Goal: Find specific page/section: Find specific page/section

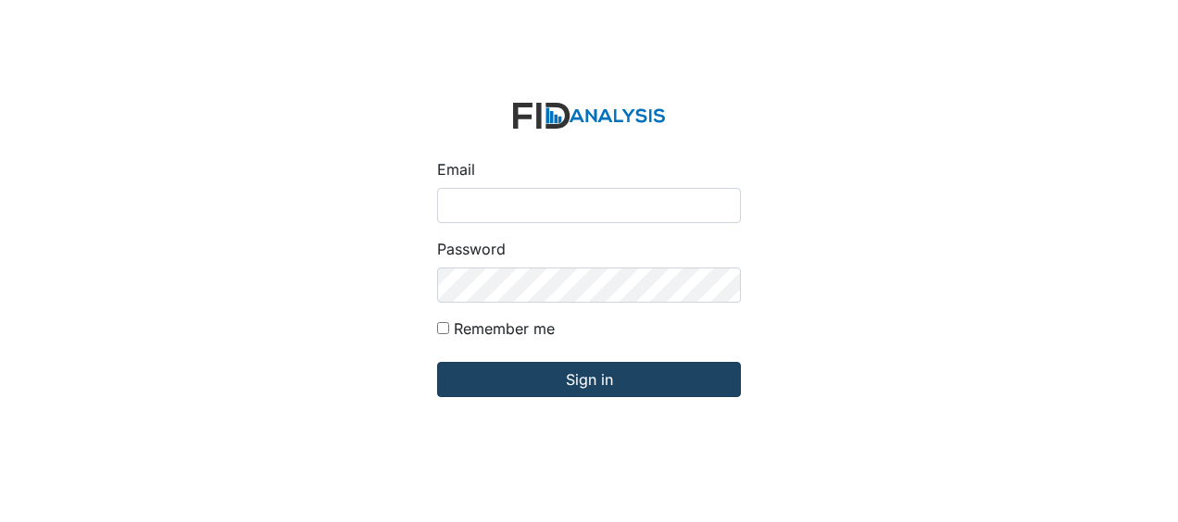
type input "Jbryant@lifeincorporated.com"
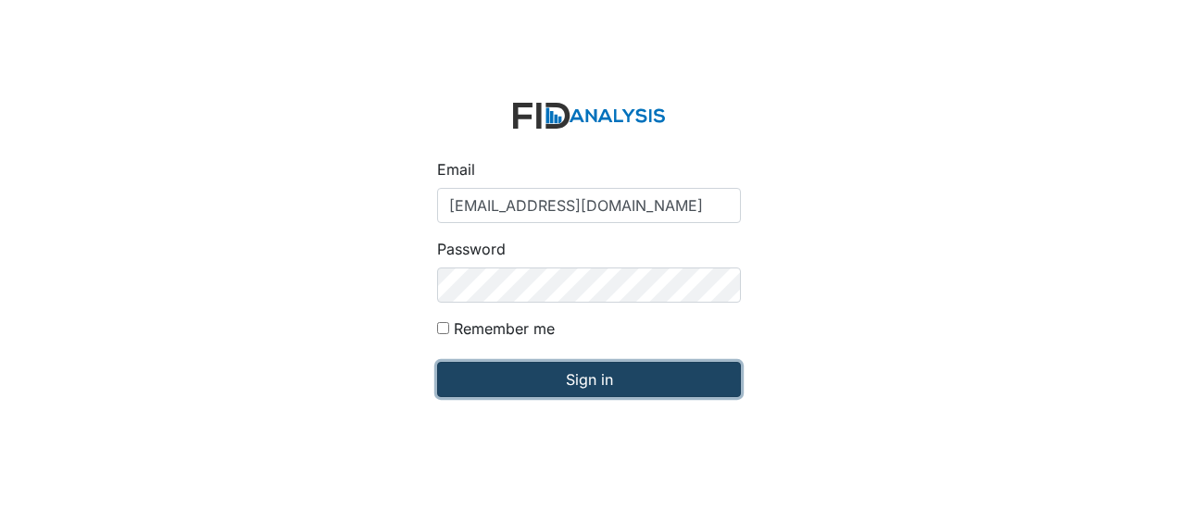
click at [561, 377] on input "Sign in" at bounding box center [589, 379] width 304 height 35
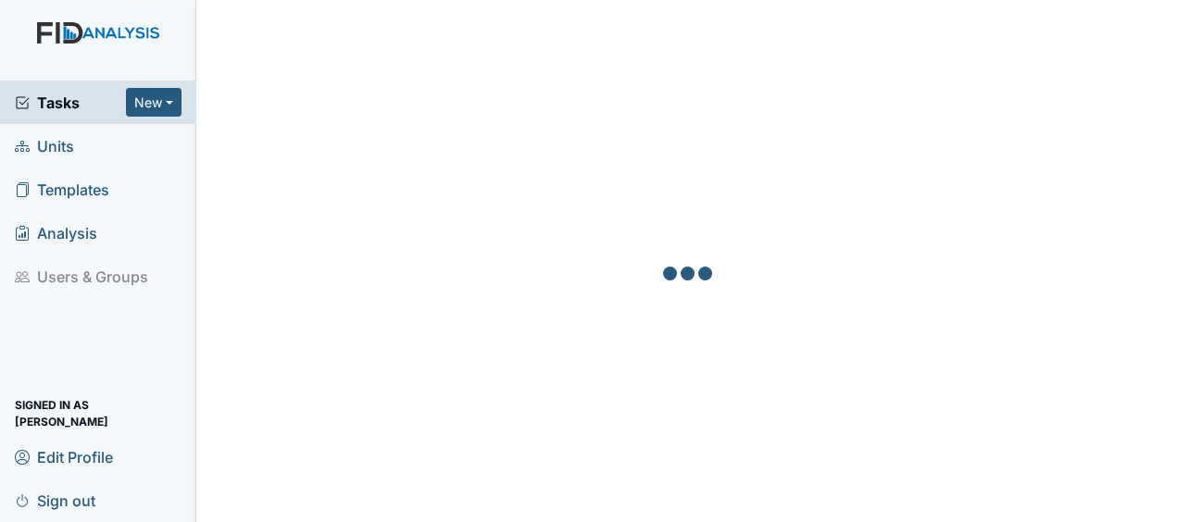
click at [78, 142] on link "Units" at bounding box center [98, 146] width 196 height 44
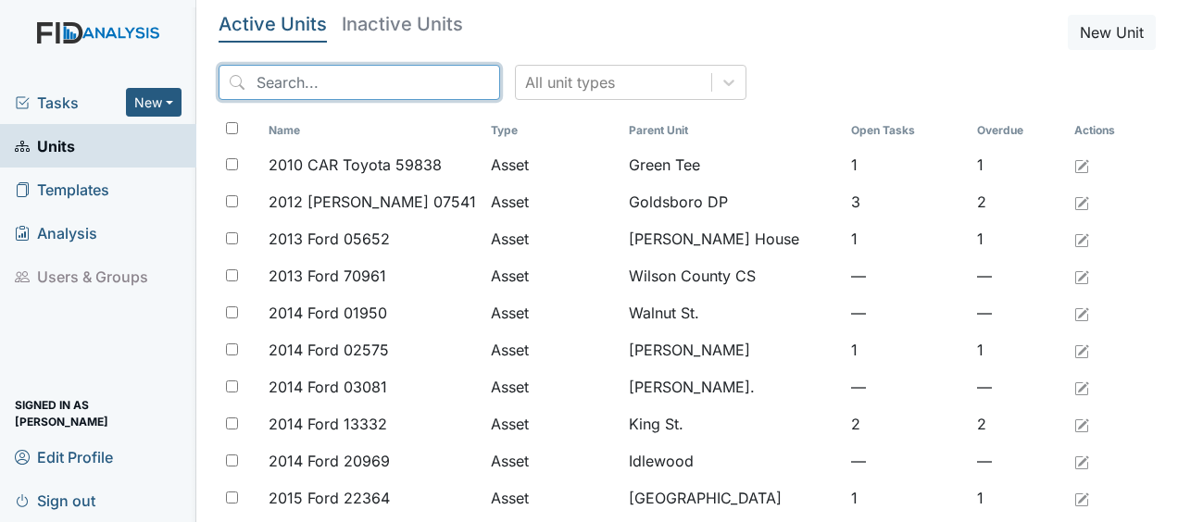
click at [259, 93] on input "search" at bounding box center [360, 82] width 282 height 35
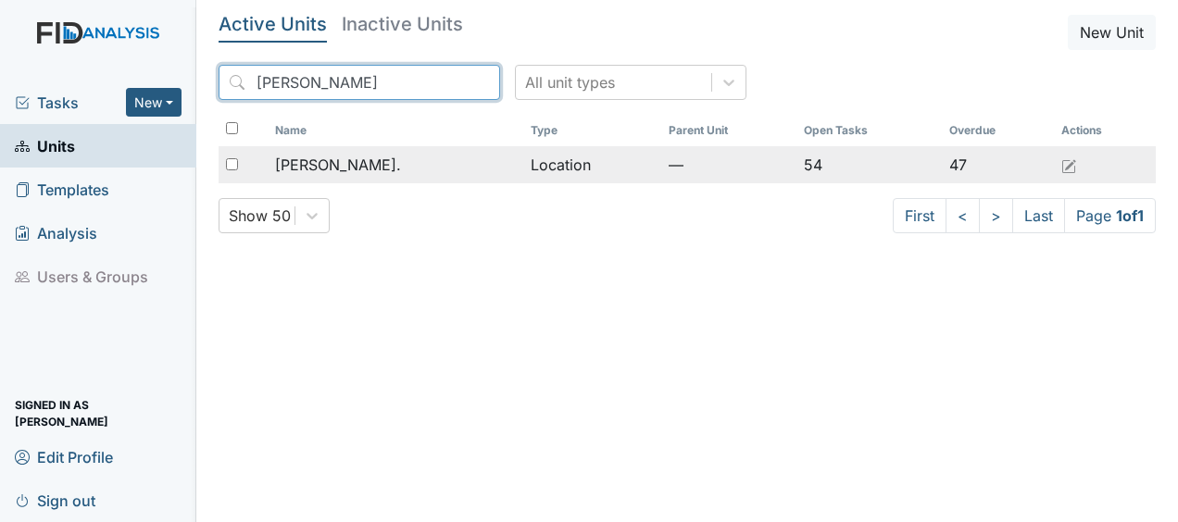
type input "william"
click at [349, 169] on span "William St." at bounding box center [338, 165] width 126 height 22
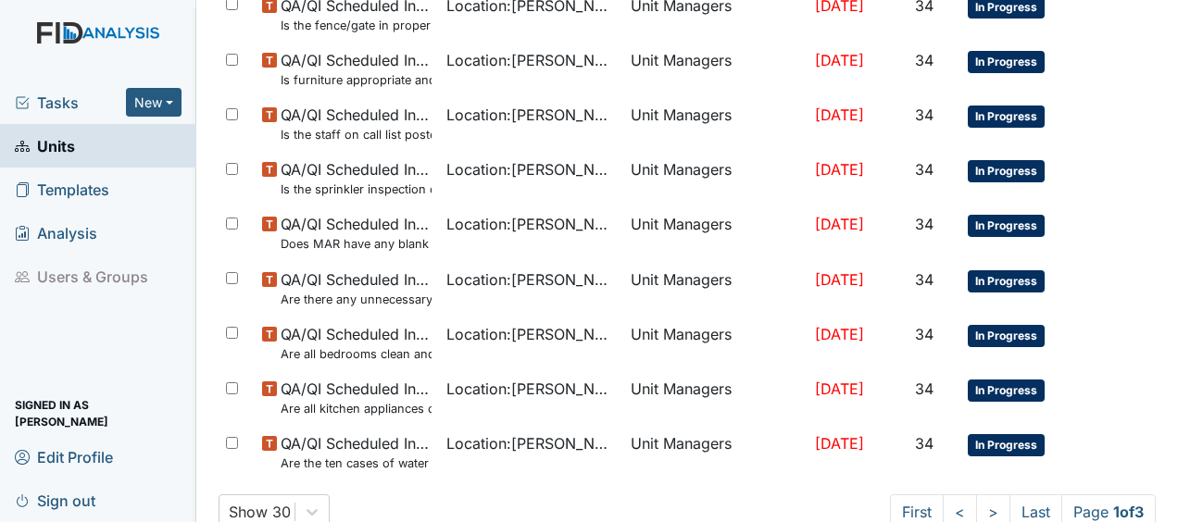
scroll to position [1426, 0]
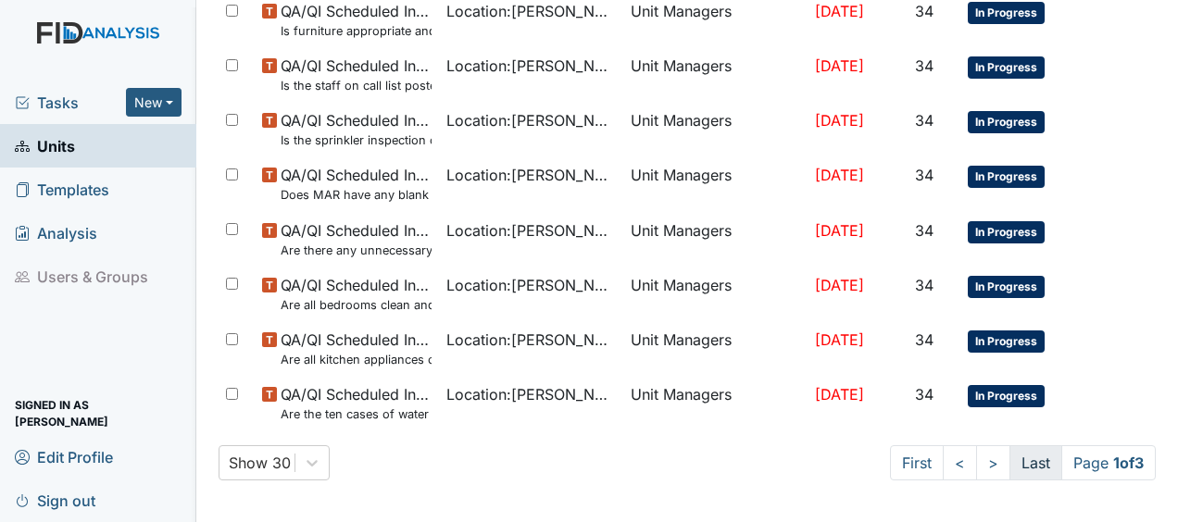
click at [1015, 465] on link "Last" at bounding box center [1036, 462] width 53 height 35
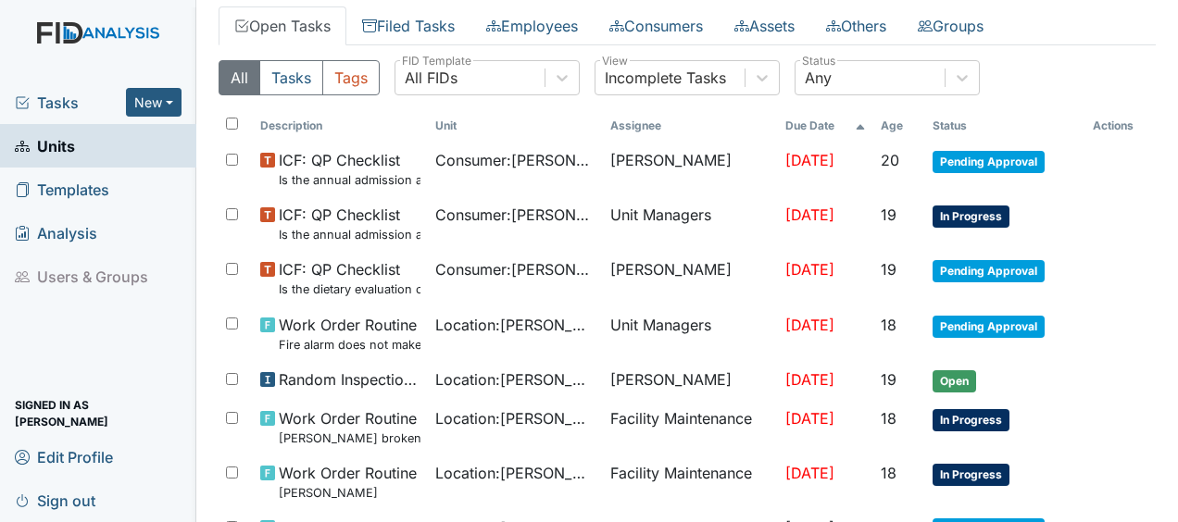
scroll to position [0, 0]
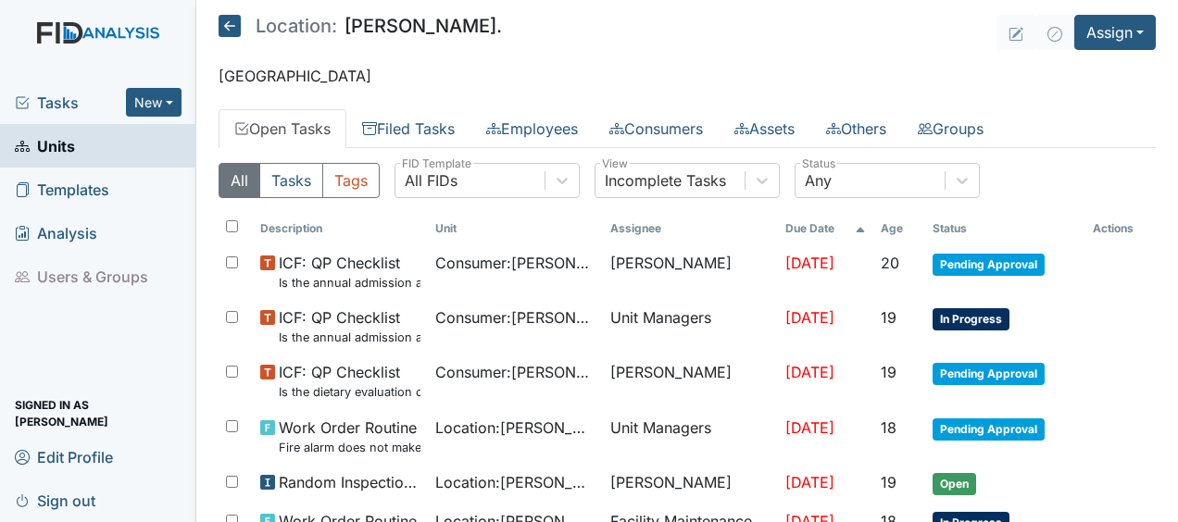
click at [227, 26] on icon at bounding box center [230, 26] width 22 height 22
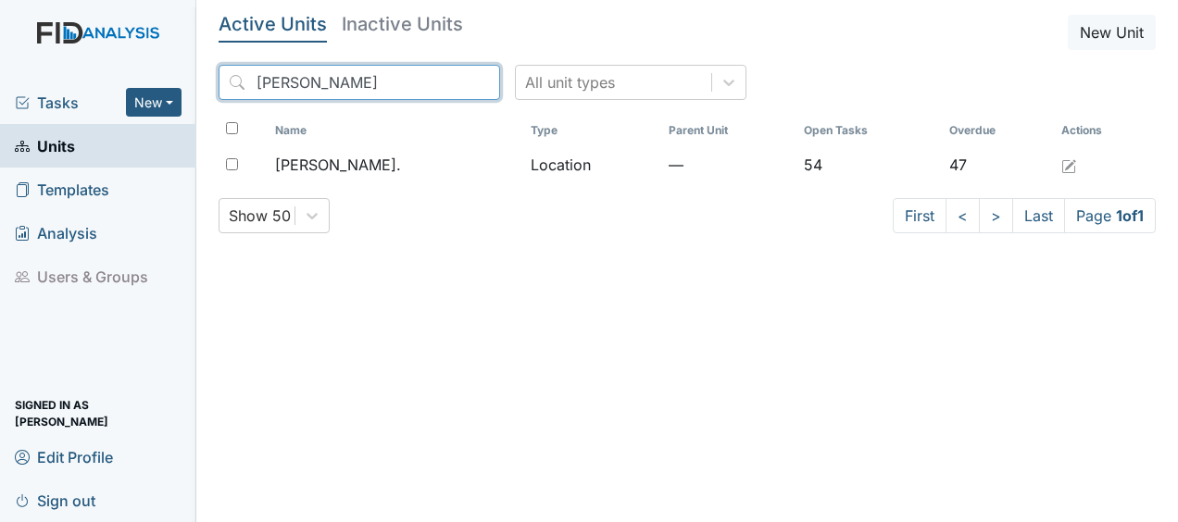
click at [445, 82] on input "william" at bounding box center [360, 82] width 282 height 35
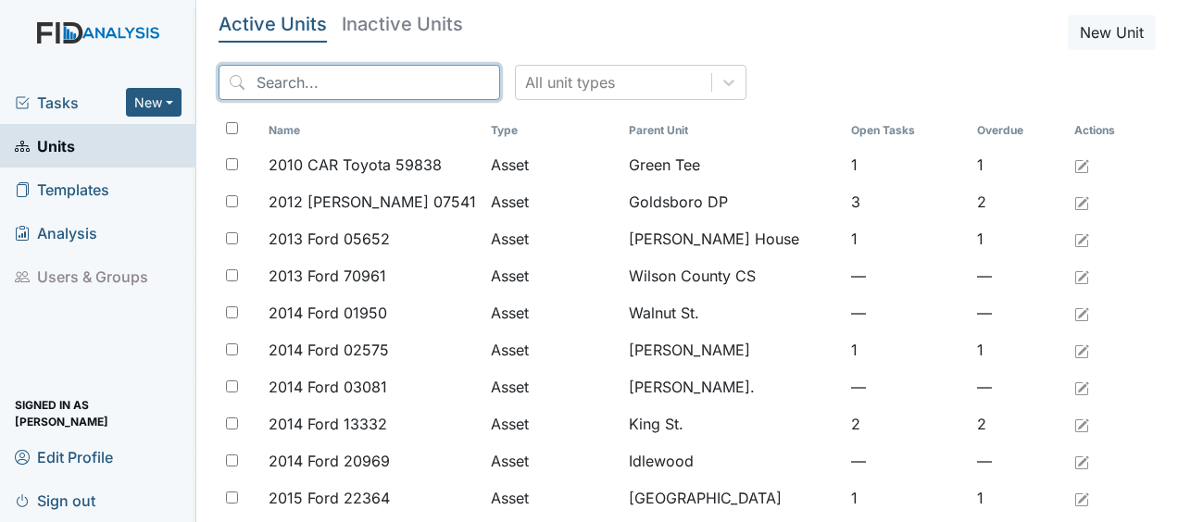
click at [408, 74] on input "search" at bounding box center [360, 82] width 282 height 35
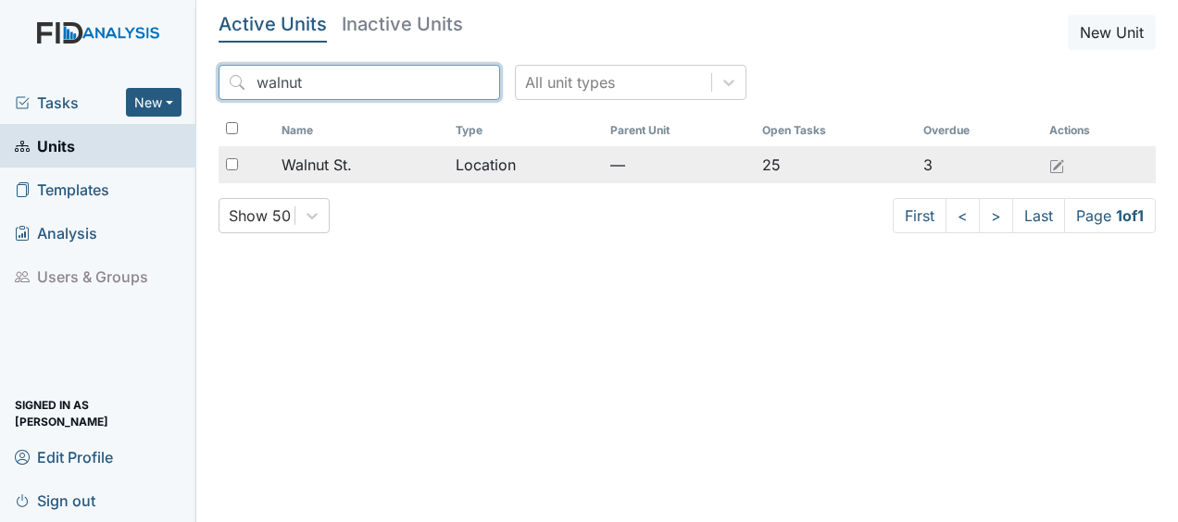
type input "walnut"
click at [341, 168] on span "Walnut St." at bounding box center [317, 165] width 70 height 22
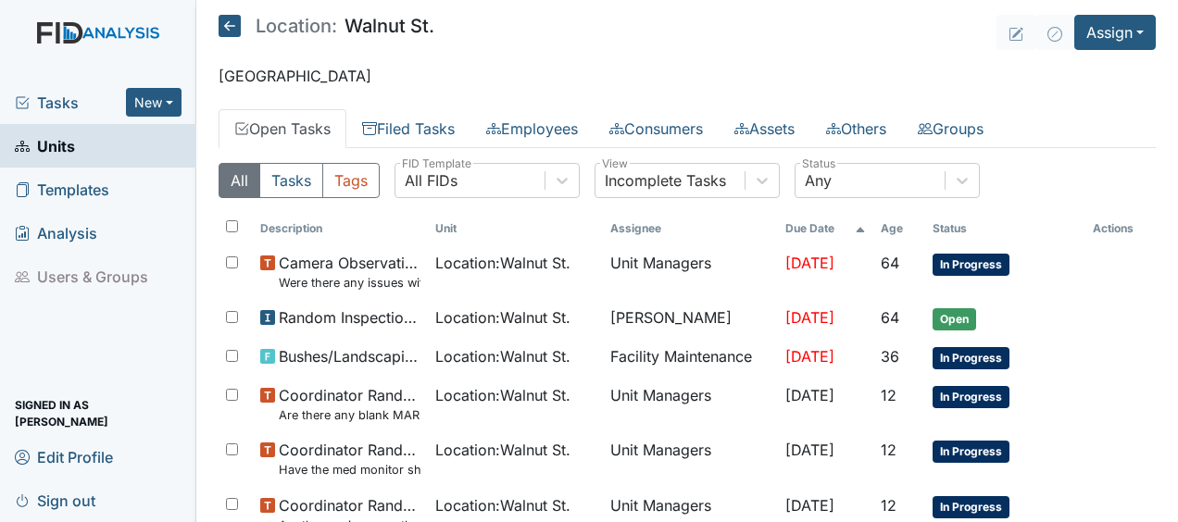
click at [239, 22] on icon at bounding box center [230, 26] width 22 height 22
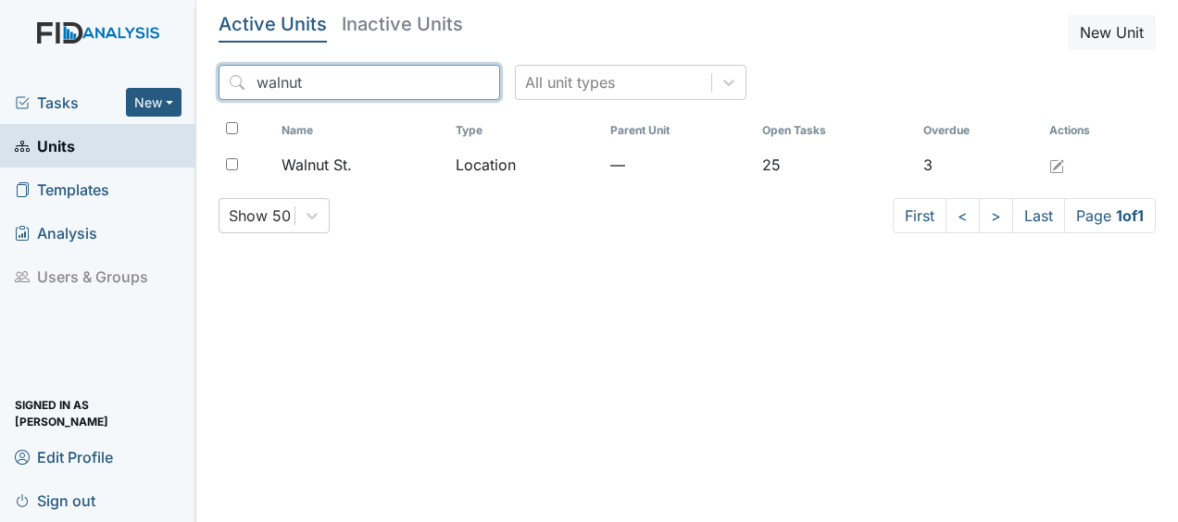
click at [442, 83] on input "walnut" at bounding box center [360, 82] width 282 height 35
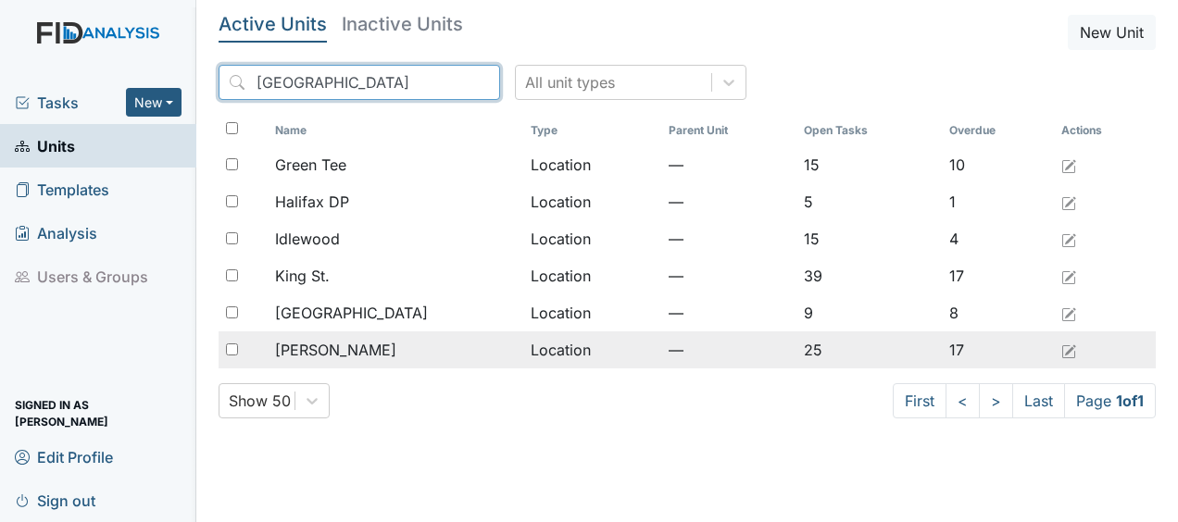
type input "[GEOGRAPHIC_DATA]"
click at [376, 359] on div "[PERSON_NAME]" at bounding box center [395, 350] width 240 height 22
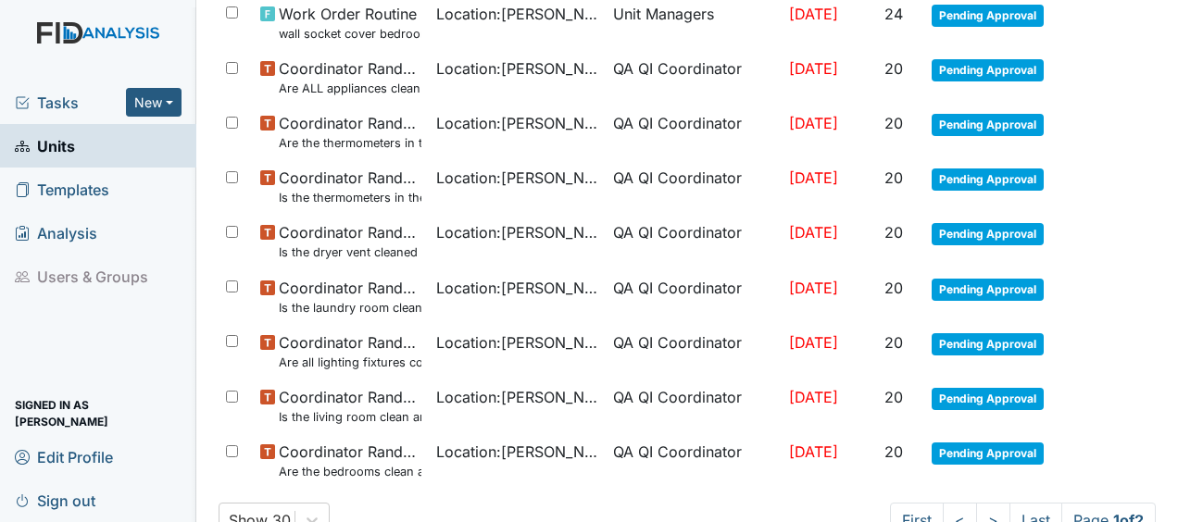
scroll to position [1426, 0]
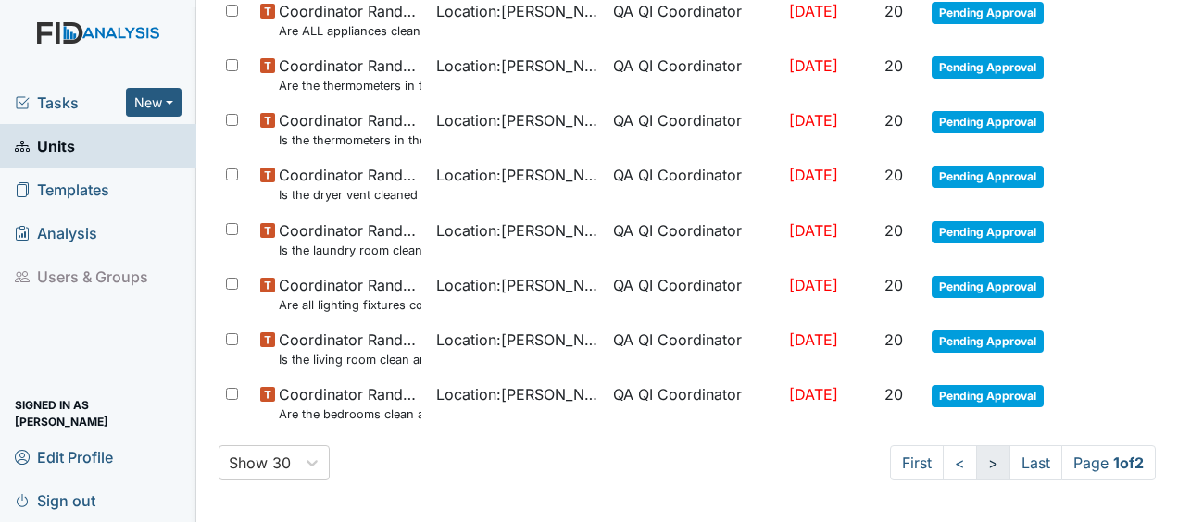
click at [980, 461] on link ">" at bounding box center [993, 462] width 34 height 35
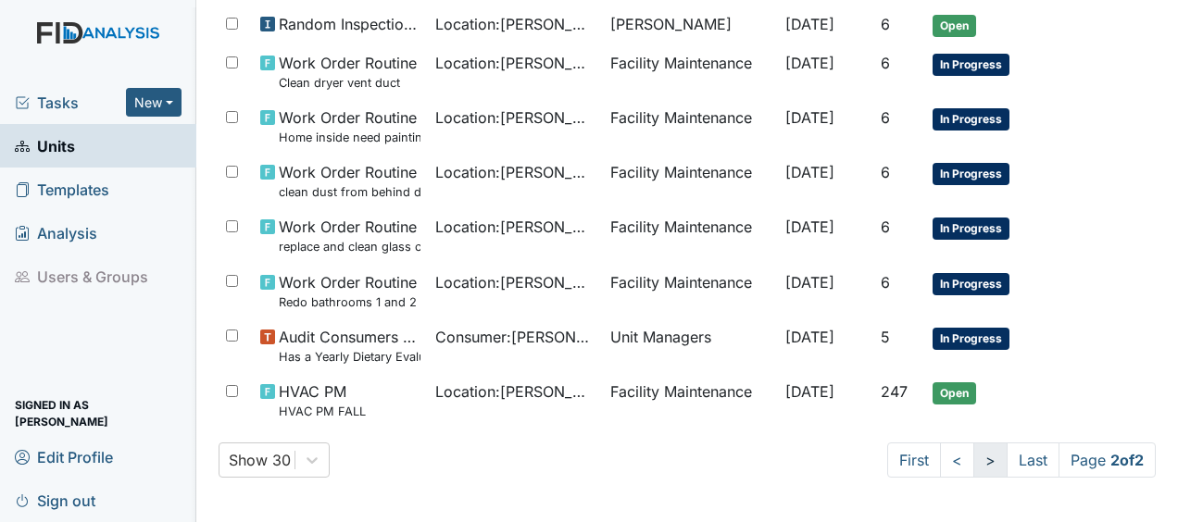
scroll to position [456, 0]
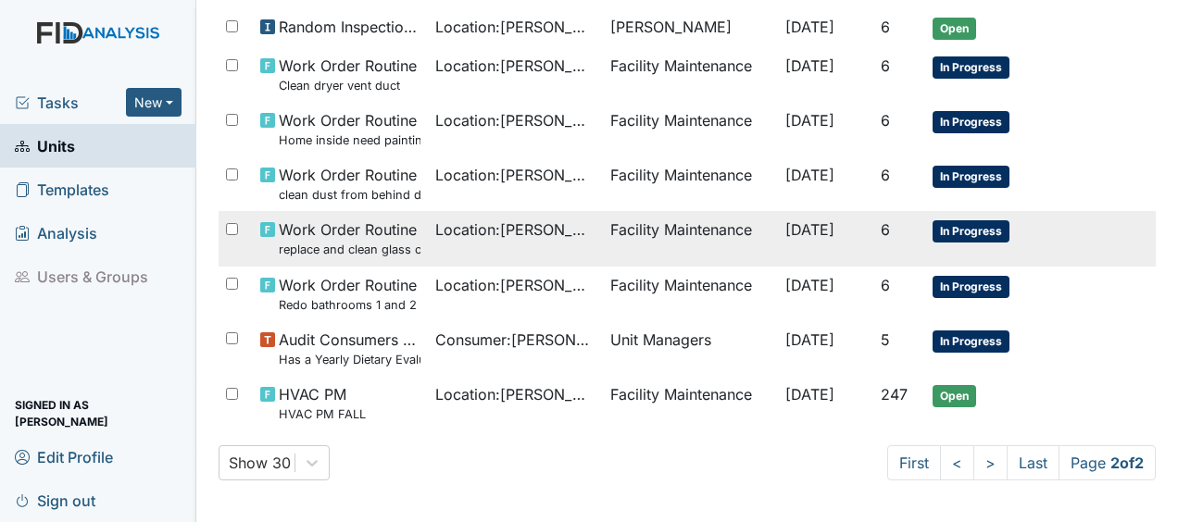
click at [529, 229] on span "Location : McFarland" at bounding box center [515, 230] width 160 height 22
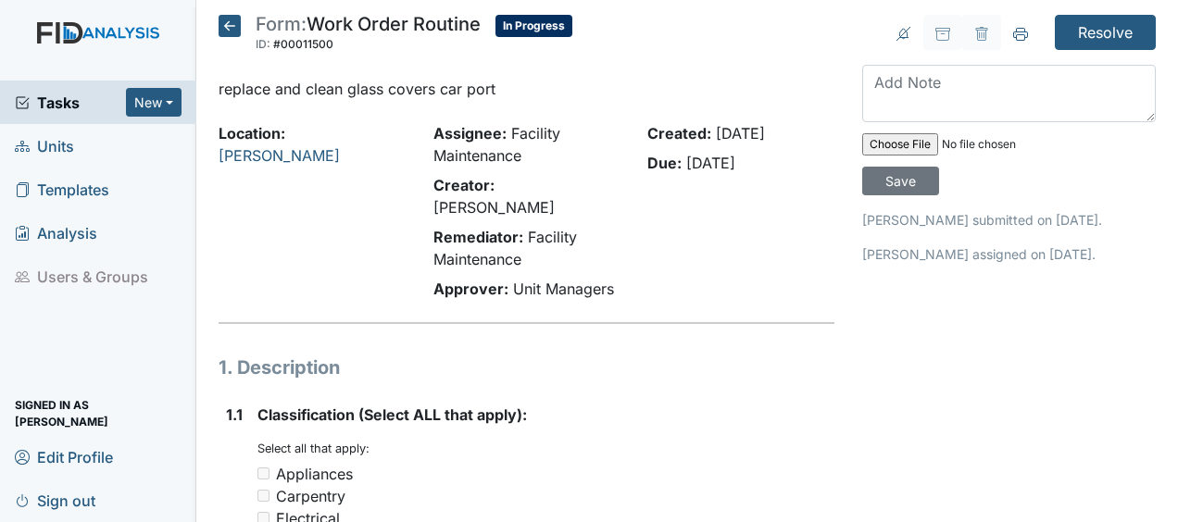
click at [529, 229] on div "Remediator: Facility Maintenance" at bounding box center [526, 248] width 187 height 44
click at [235, 26] on icon at bounding box center [230, 26] width 22 height 22
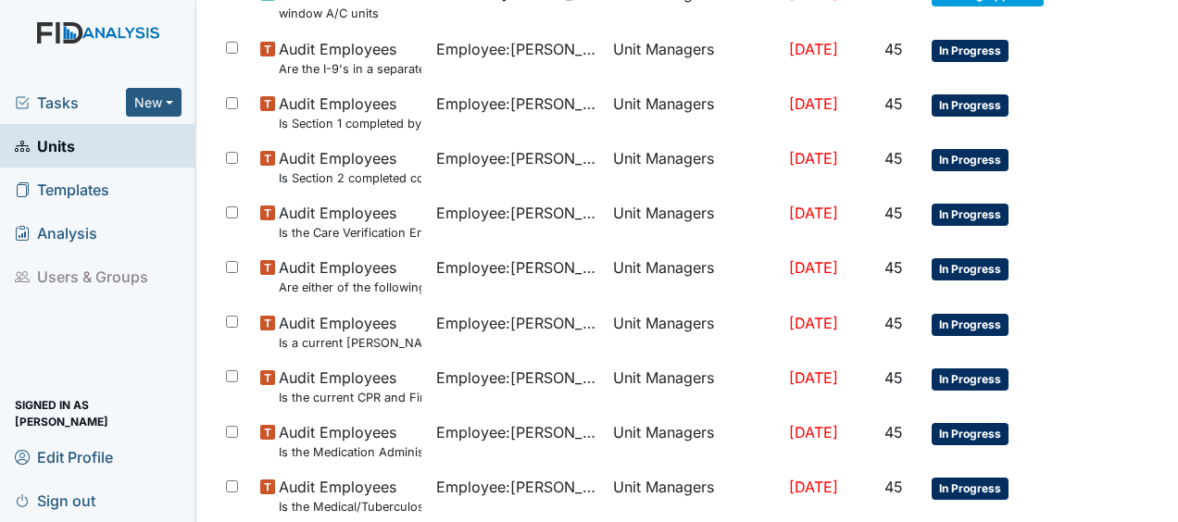
scroll to position [1426, 0]
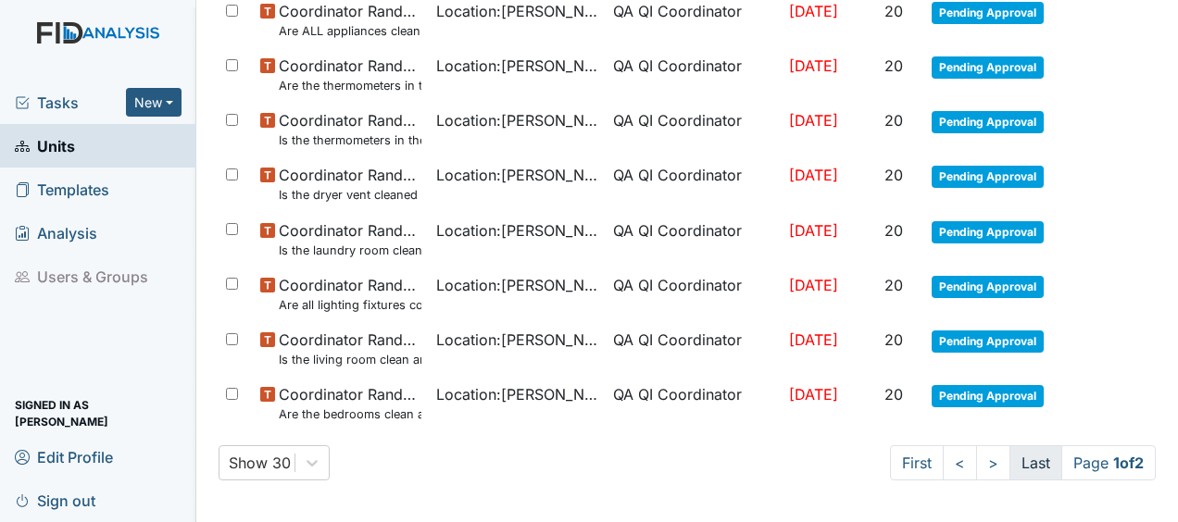
click at [1020, 459] on link "Last" at bounding box center [1036, 462] width 53 height 35
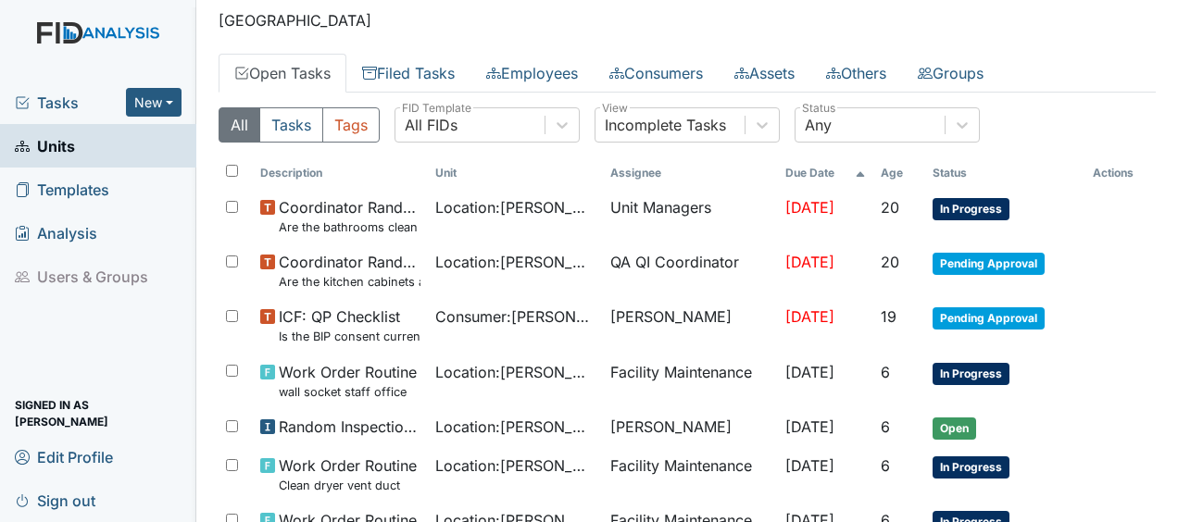
scroll to position [0, 0]
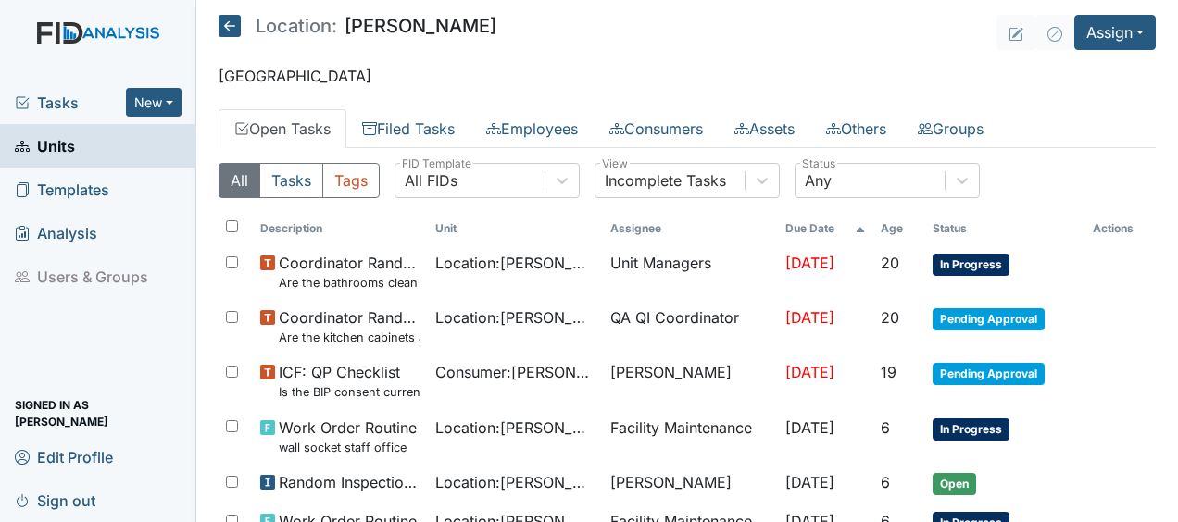
click at [232, 26] on icon at bounding box center [230, 26] width 22 height 22
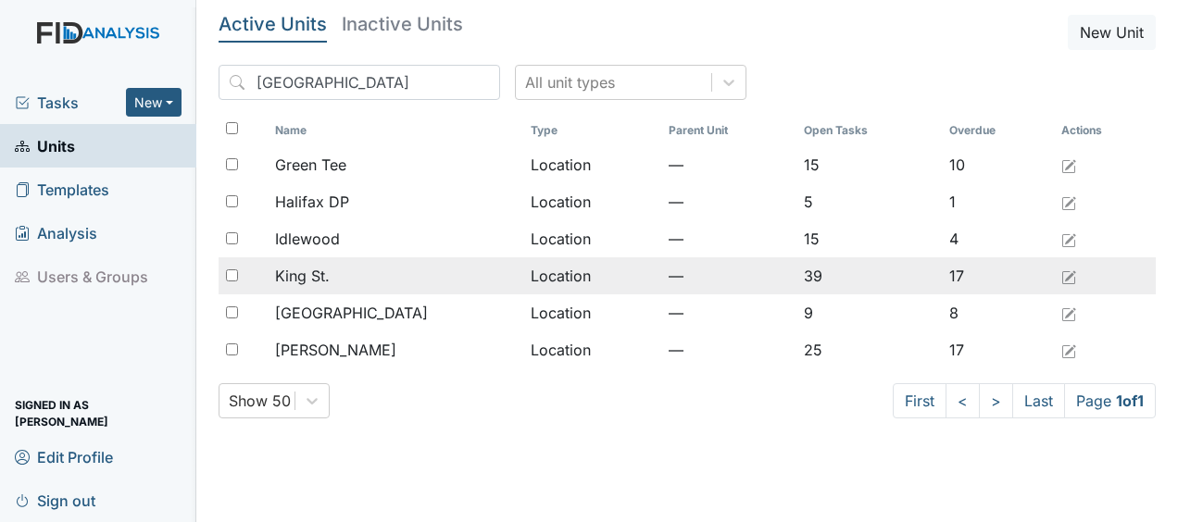
click at [361, 274] on div "King St." at bounding box center [395, 276] width 240 height 22
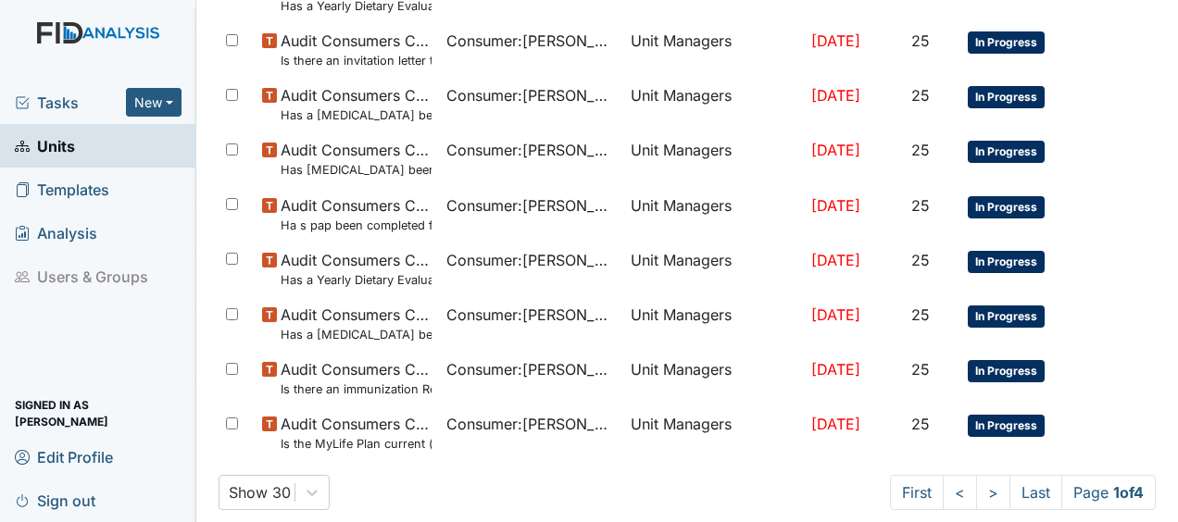
scroll to position [1443, 0]
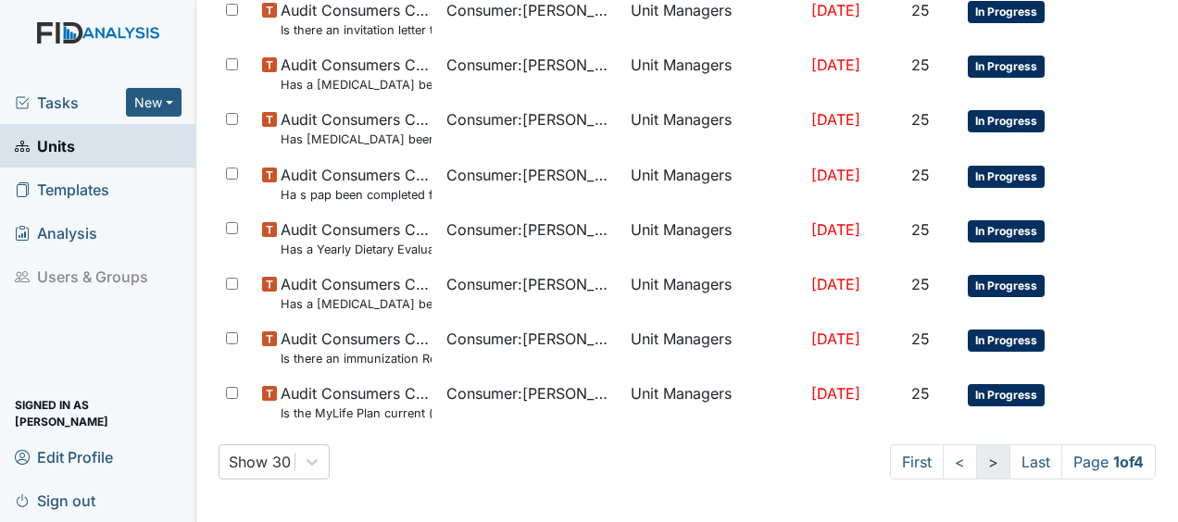
click at [976, 464] on link ">" at bounding box center [993, 462] width 34 height 35
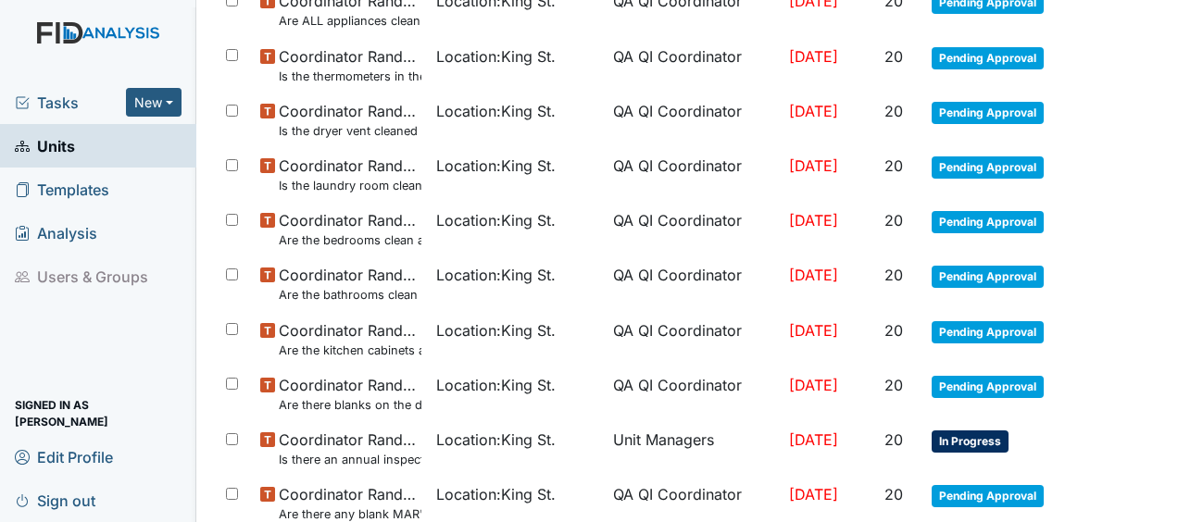
scroll to position [1460, 0]
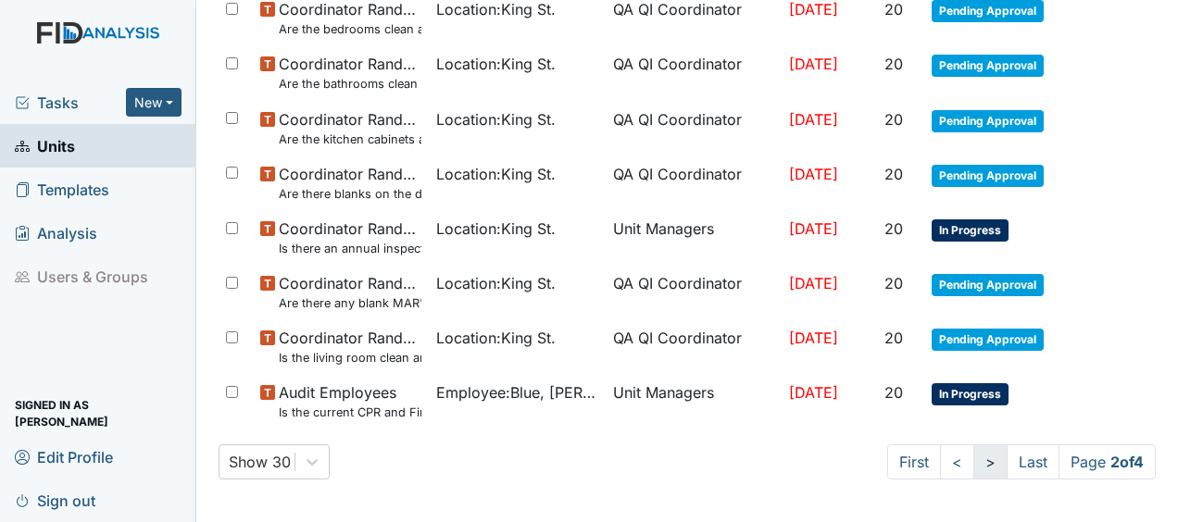
click at [973, 462] on link ">" at bounding box center [990, 462] width 34 height 35
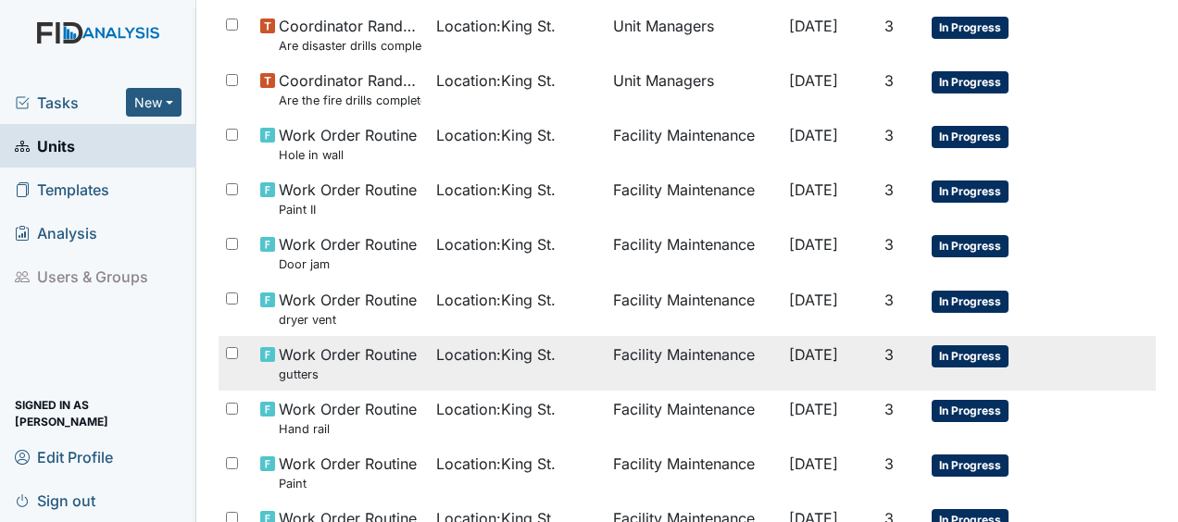
scroll to position [1443, 0]
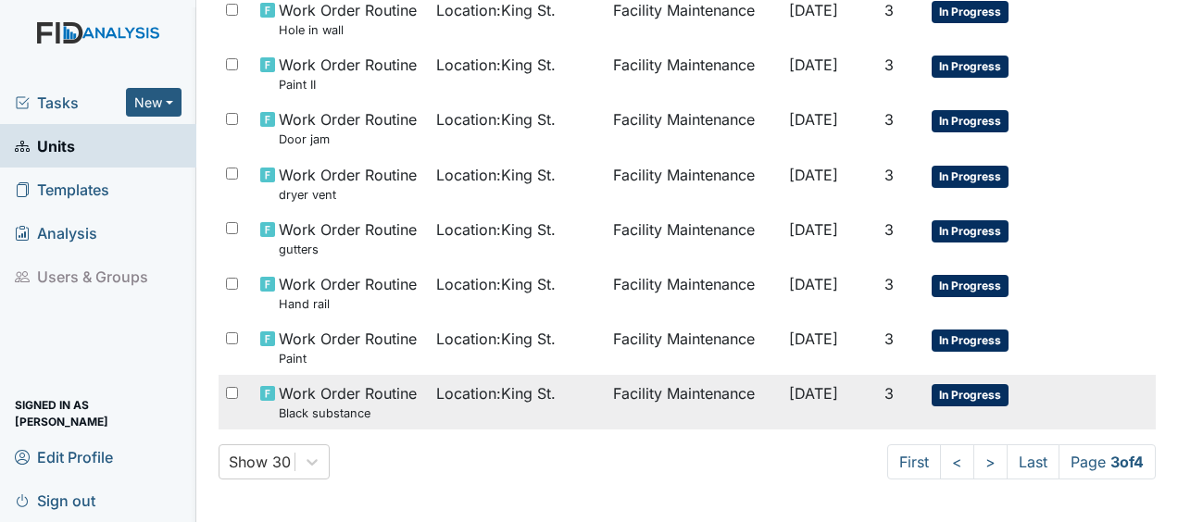
click at [520, 395] on span "Location : [GEOGRAPHIC_DATA]." at bounding box center [495, 394] width 119 height 22
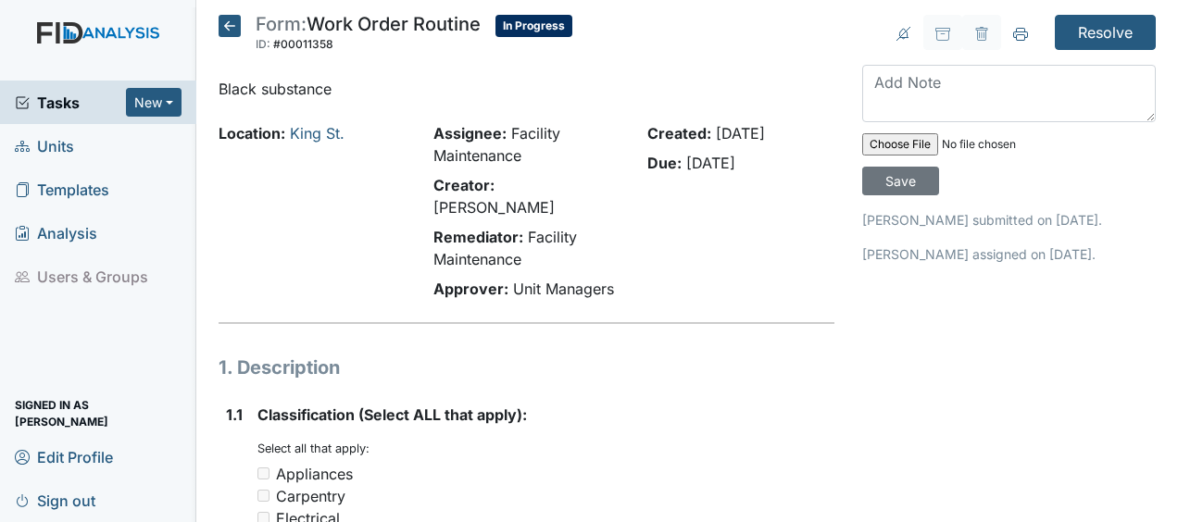
click at [231, 29] on icon at bounding box center [230, 26] width 22 height 22
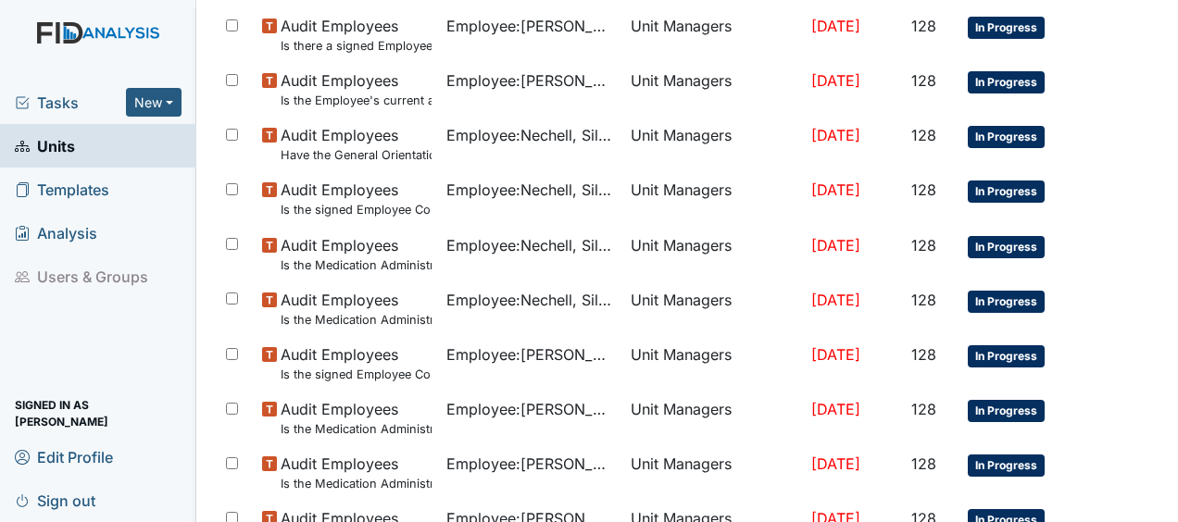
scroll to position [1443, 0]
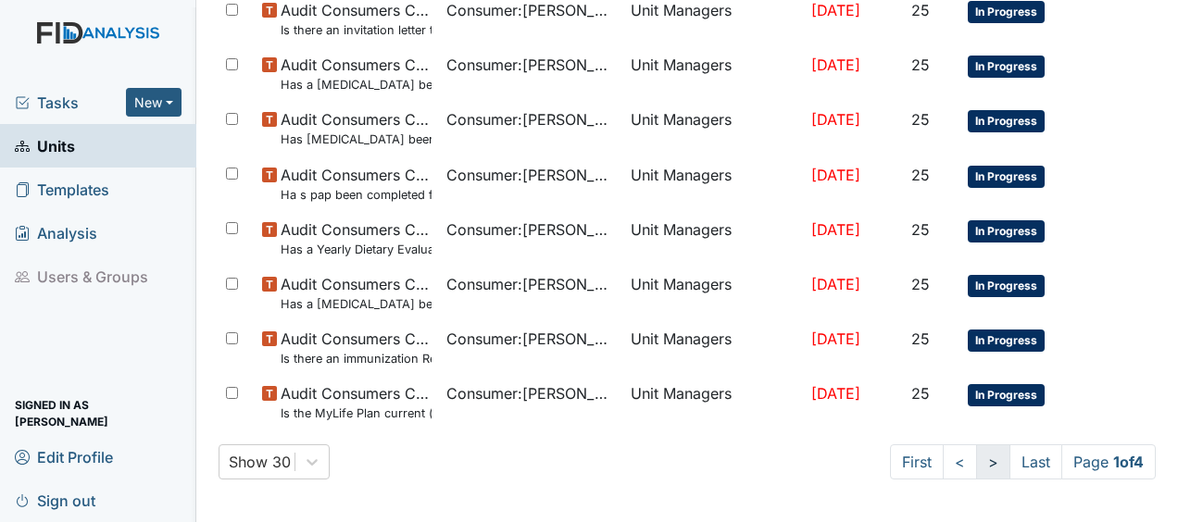
click at [976, 463] on link ">" at bounding box center [993, 462] width 34 height 35
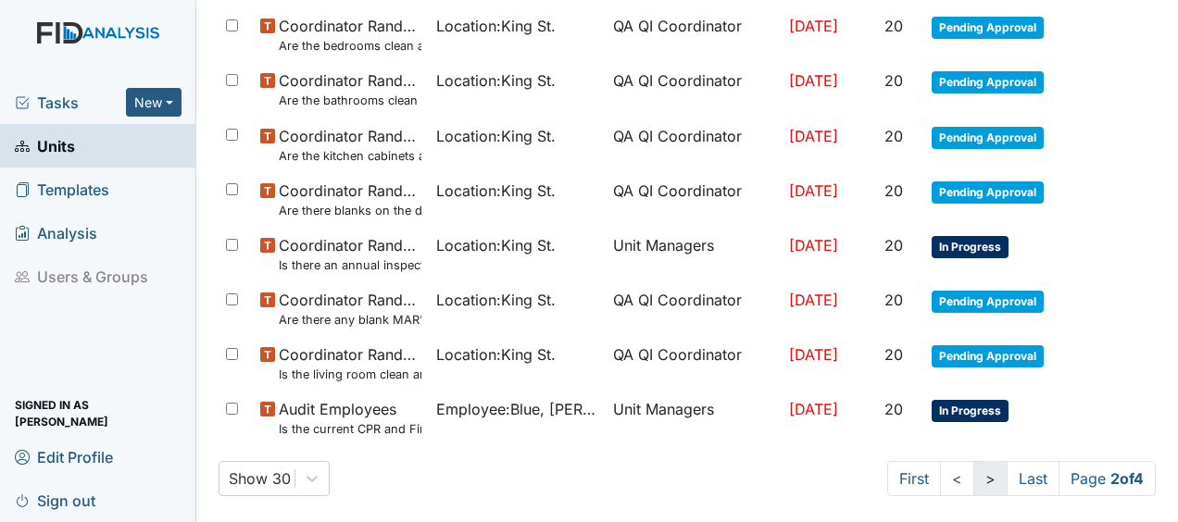
scroll to position [1460, 0]
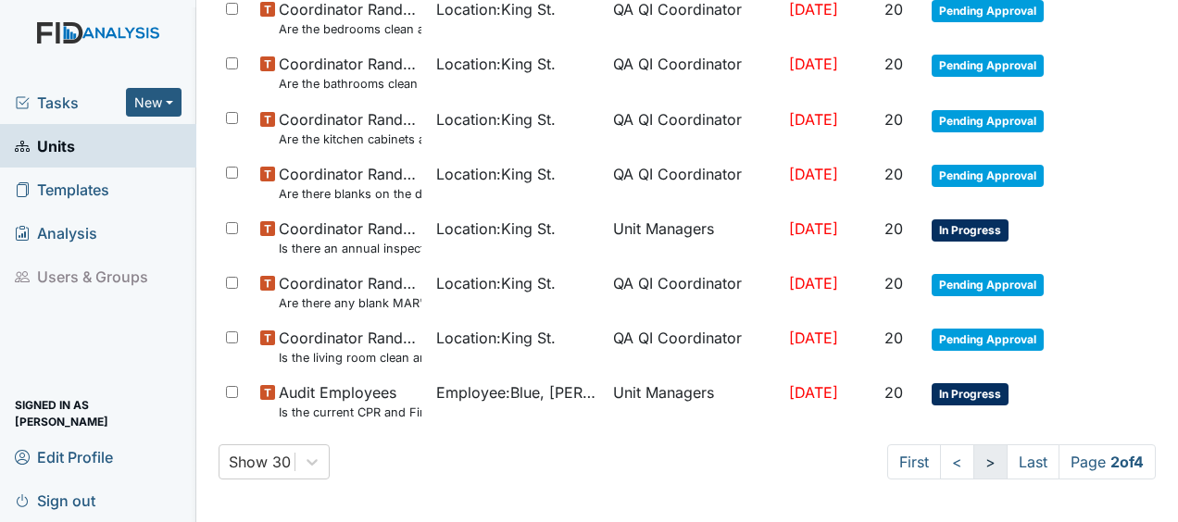
click at [973, 463] on link ">" at bounding box center [990, 462] width 34 height 35
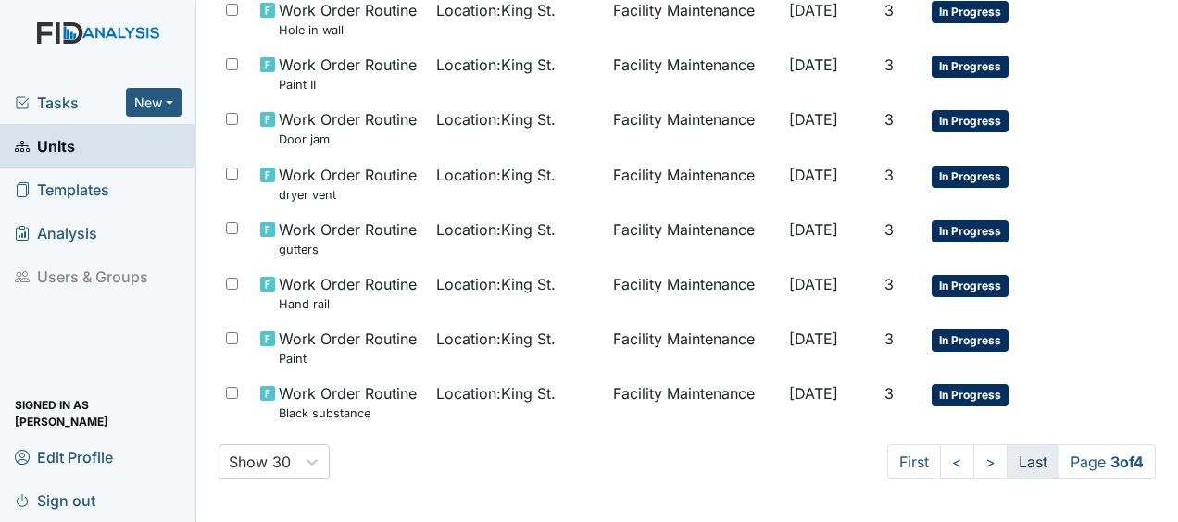
click at [1018, 450] on link "Last" at bounding box center [1033, 462] width 53 height 35
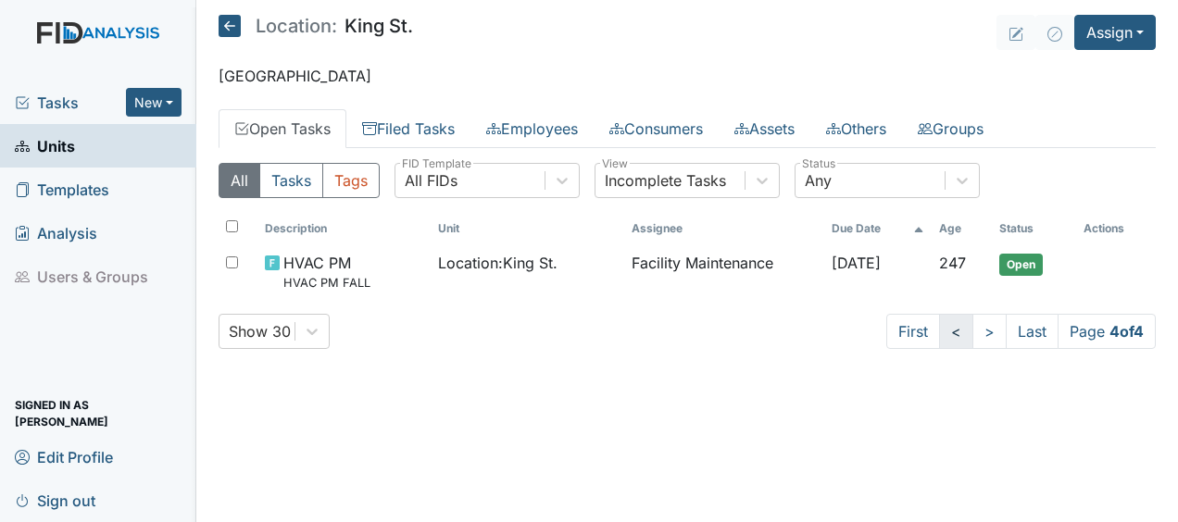
click at [948, 330] on link "<" at bounding box center [956, 331] width 34 height 35
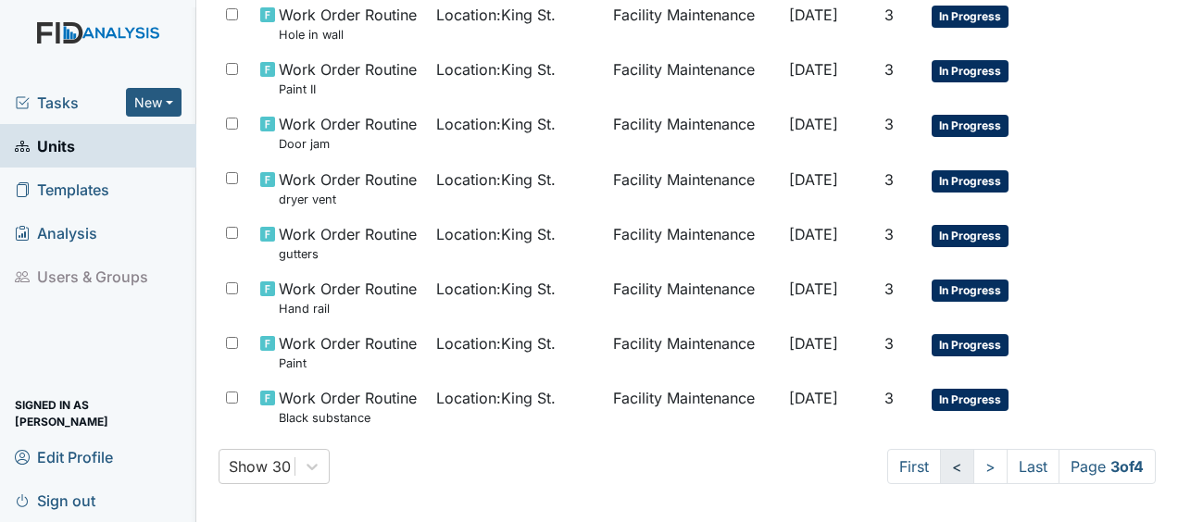
scroll to position [1443, 0]
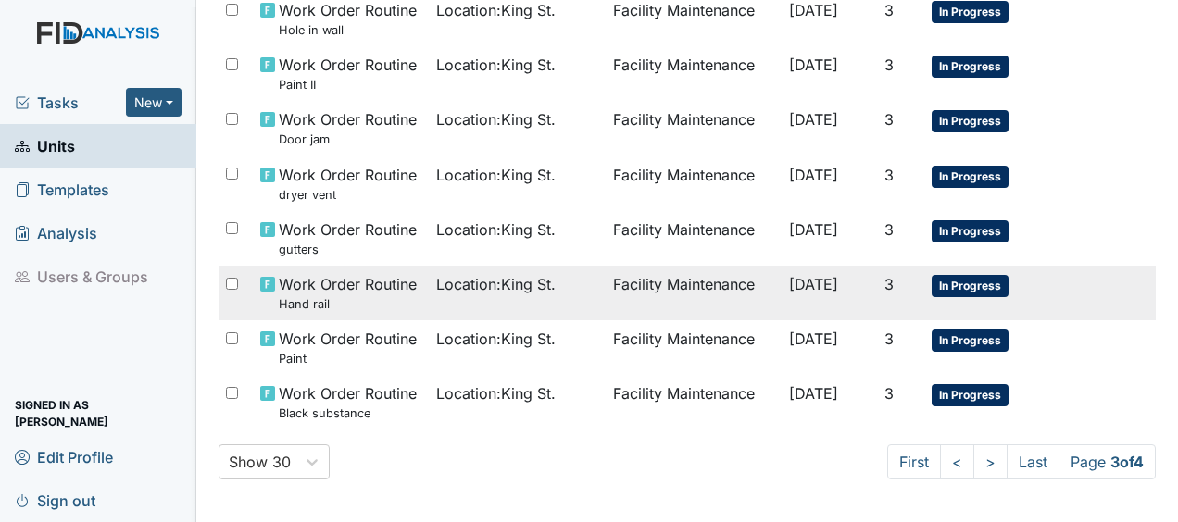
click at [706, 281] on td "Facility Maintenance" at bounding box center [694, 293] width 176 height 55
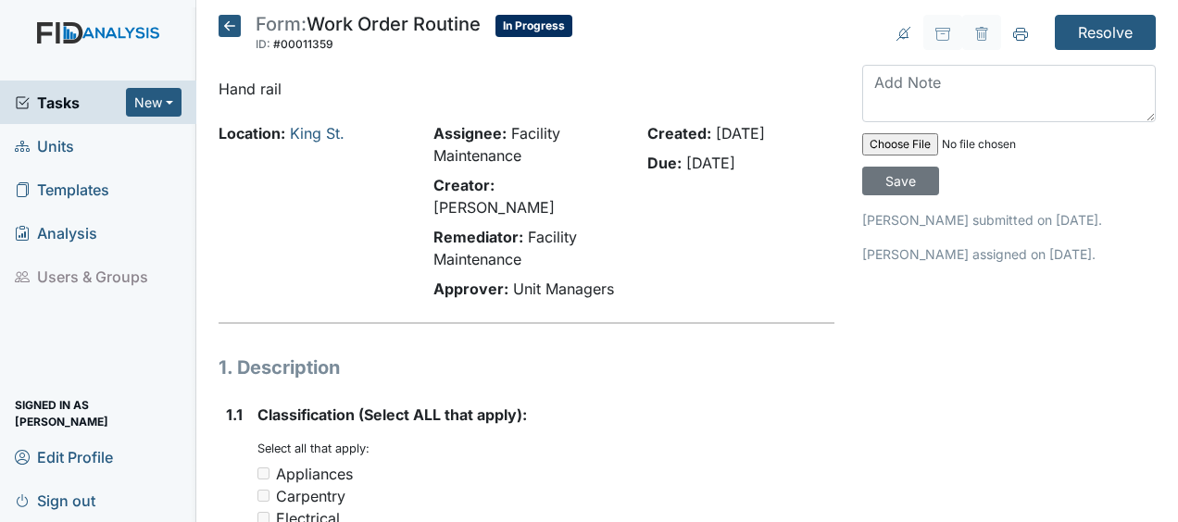
click at [228, 25] on icon at bounding box center [230, 26] width 22 height 22
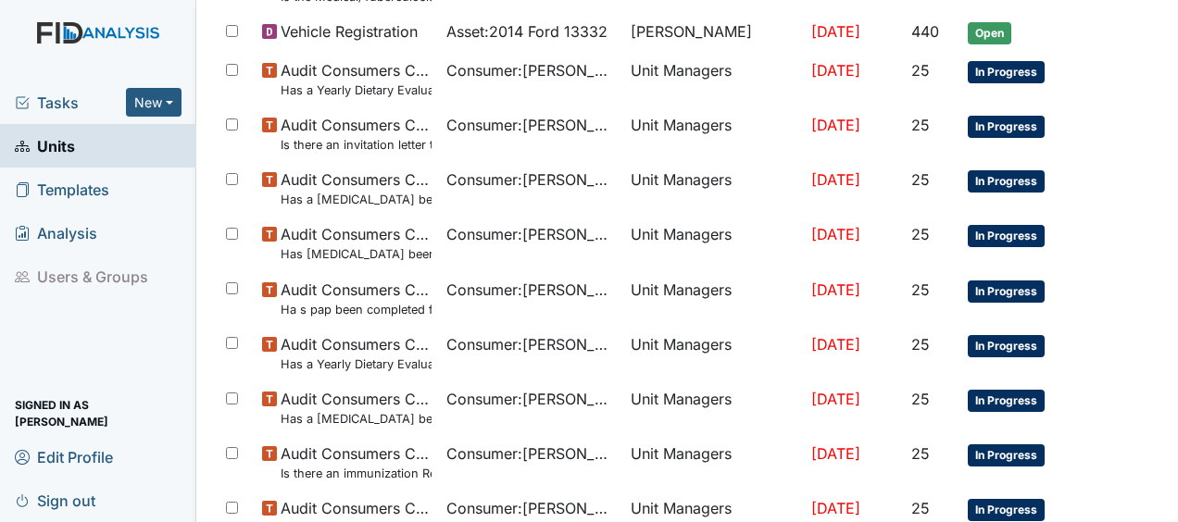
scroll to position [1443, 0]
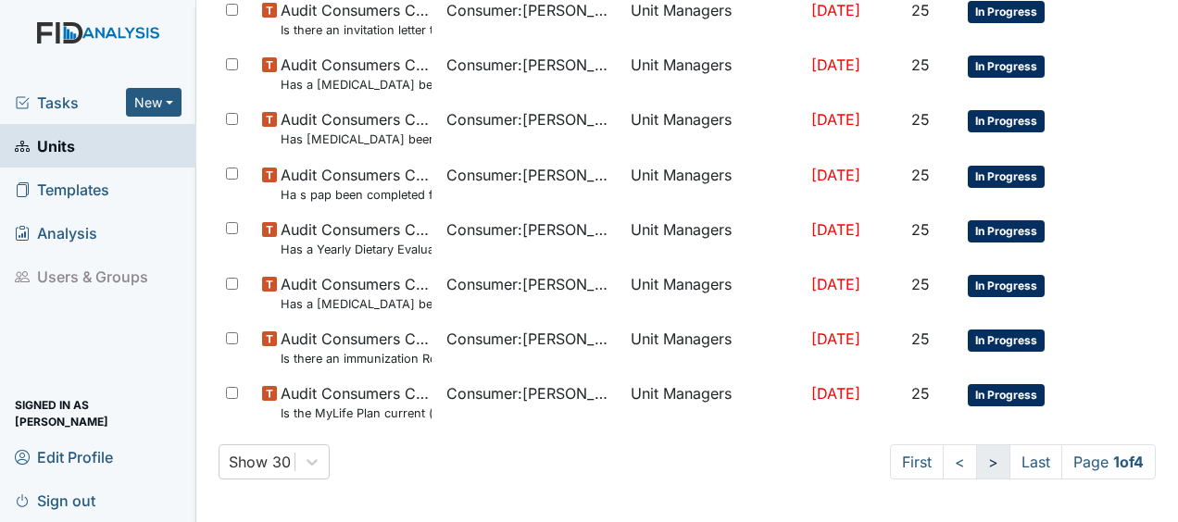
click at [976, 467] on link ">" at bounding box center [993, 462] width 34 height 35
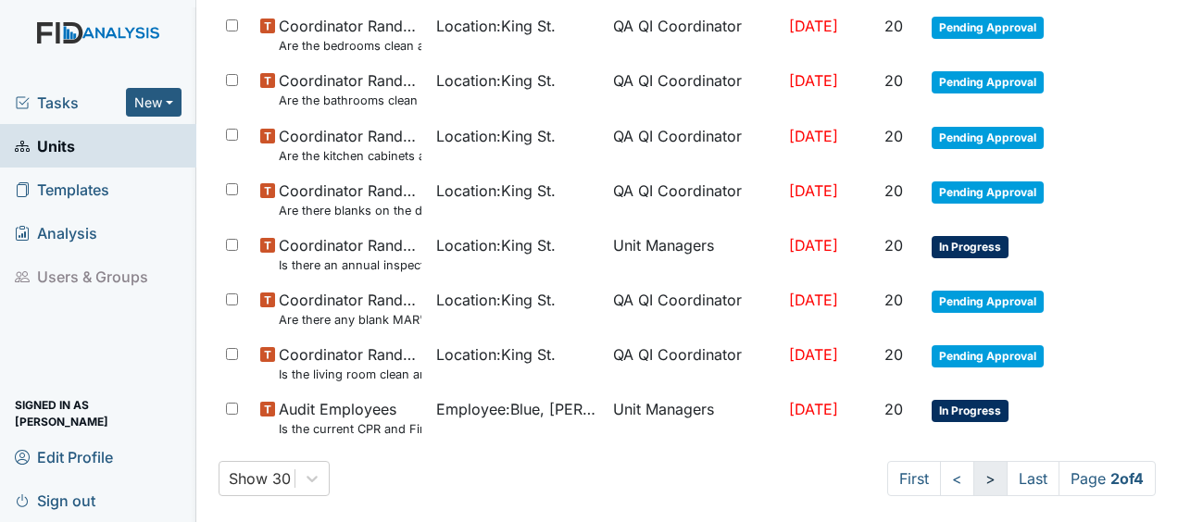
scroll to position [1460, 0]
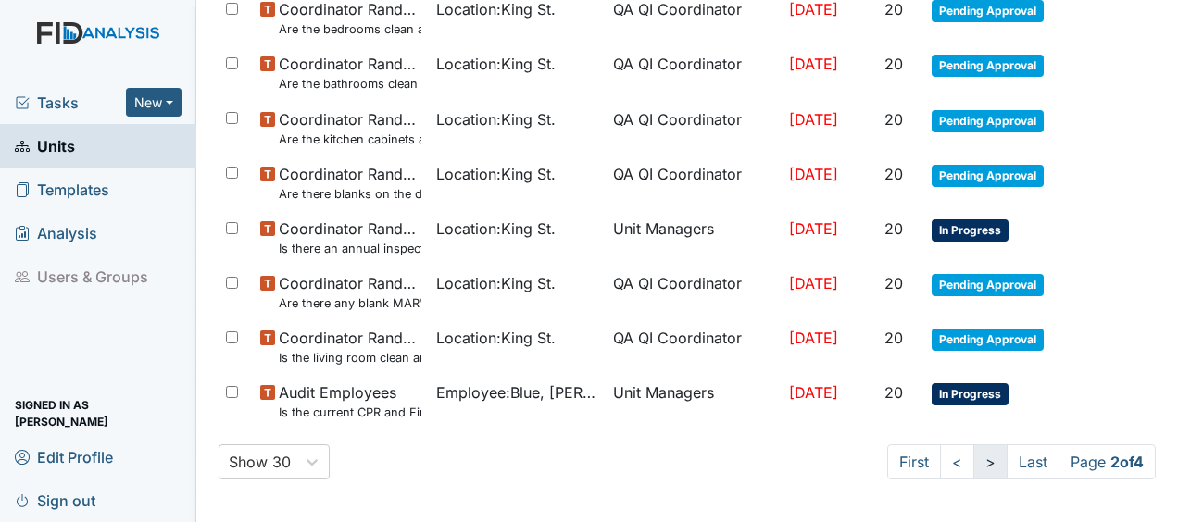
click at [973, 467] on link ">" at bounding box center [990, 462] width 34 height 35
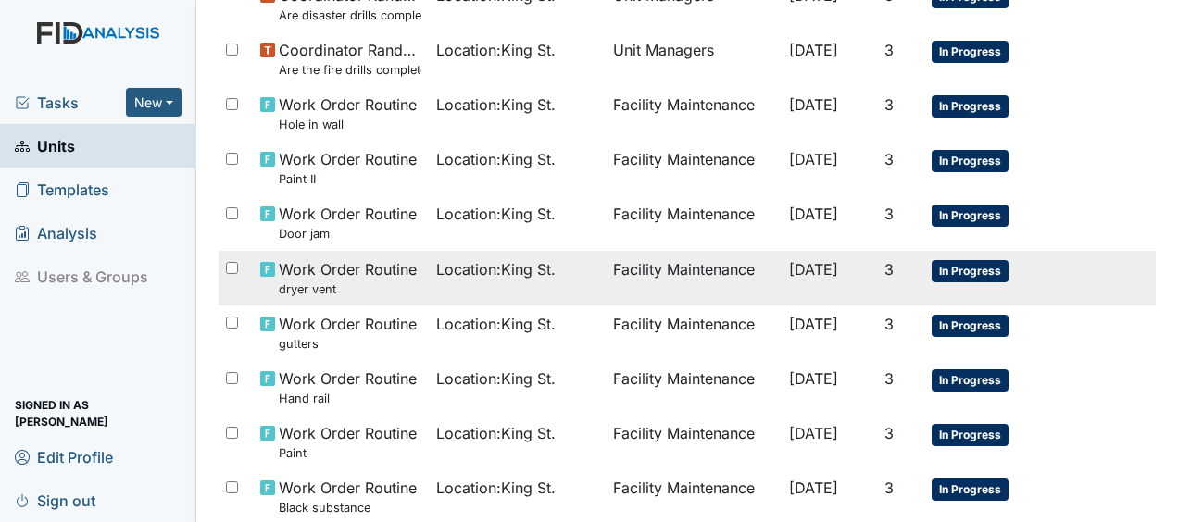
scroll to position [1350, 0]
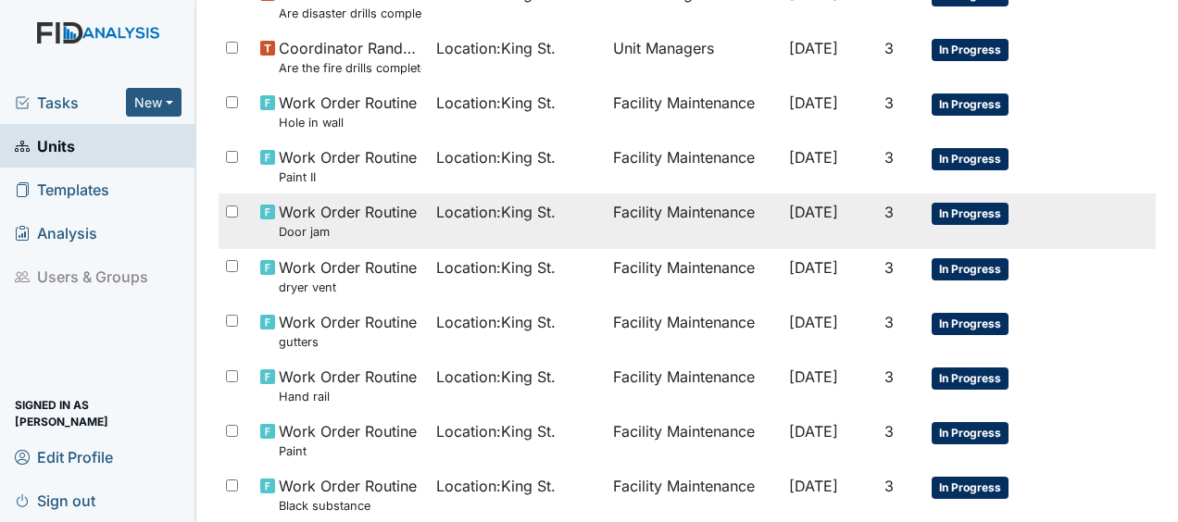
click at [639, 211] on td "Facility Maintenance" at bounding box center [694, 221] width 176 height 55
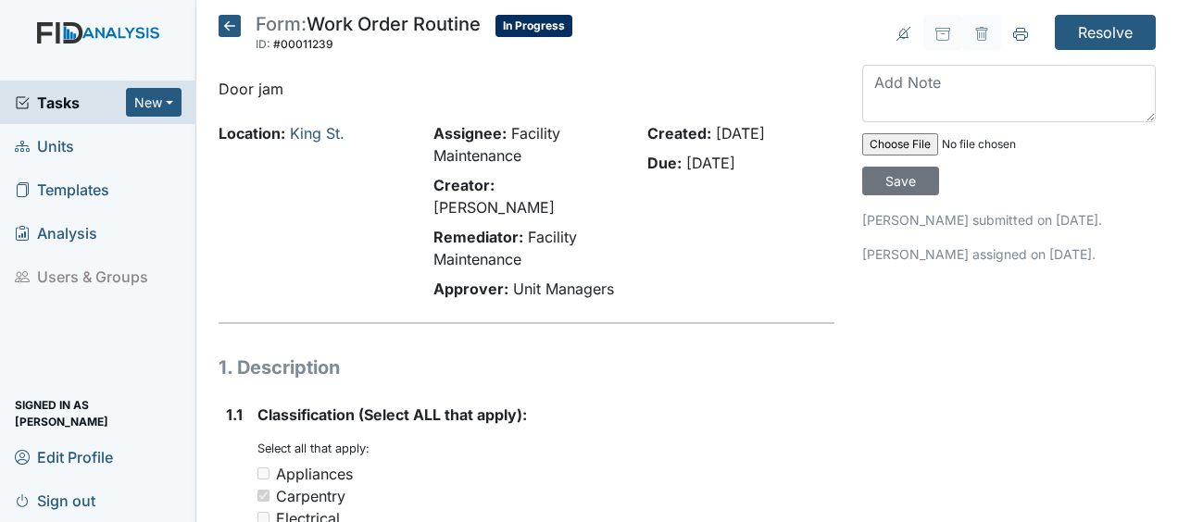
click at [237, 30] on icon at bounding box center [230, 26] width 22 height 22
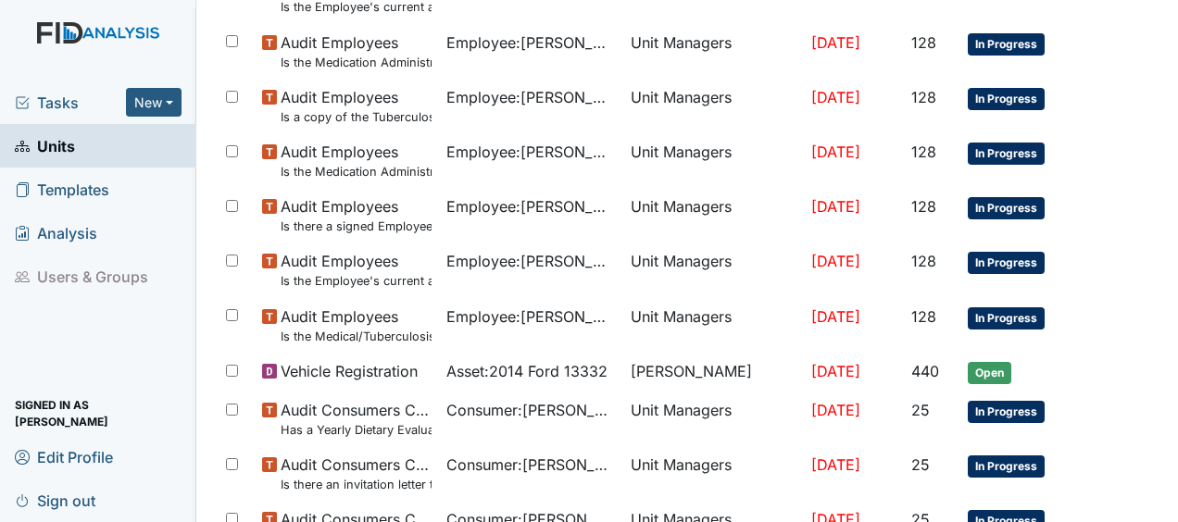
scroll to position [1443, 0]
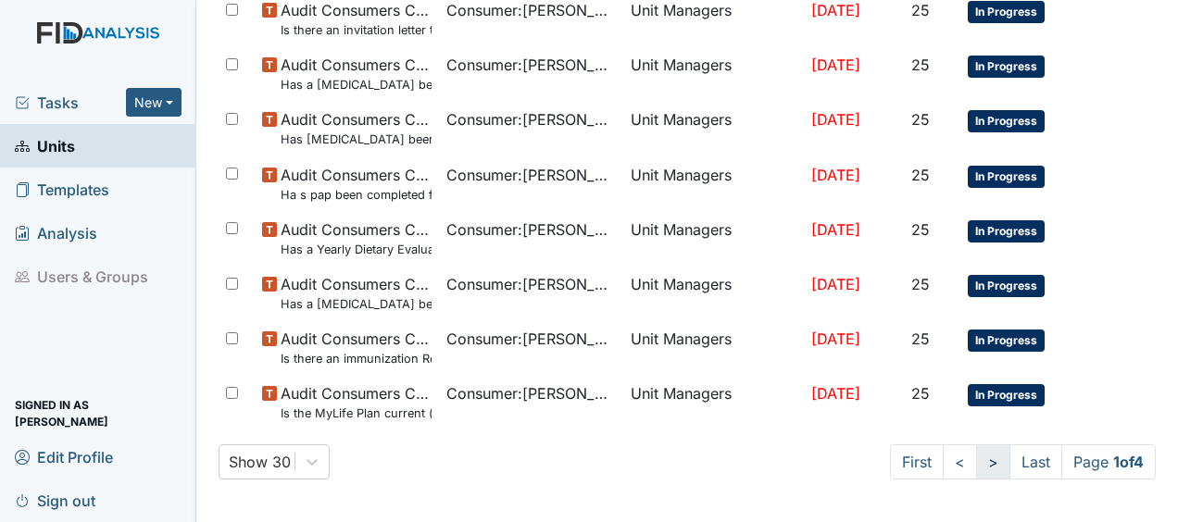
click at [978, 458] on link ">" at bounding box center [993, 462] width 34 height 35
click at [978, 458] on link ">" at bounding box center [990, 462] width 34 height 35
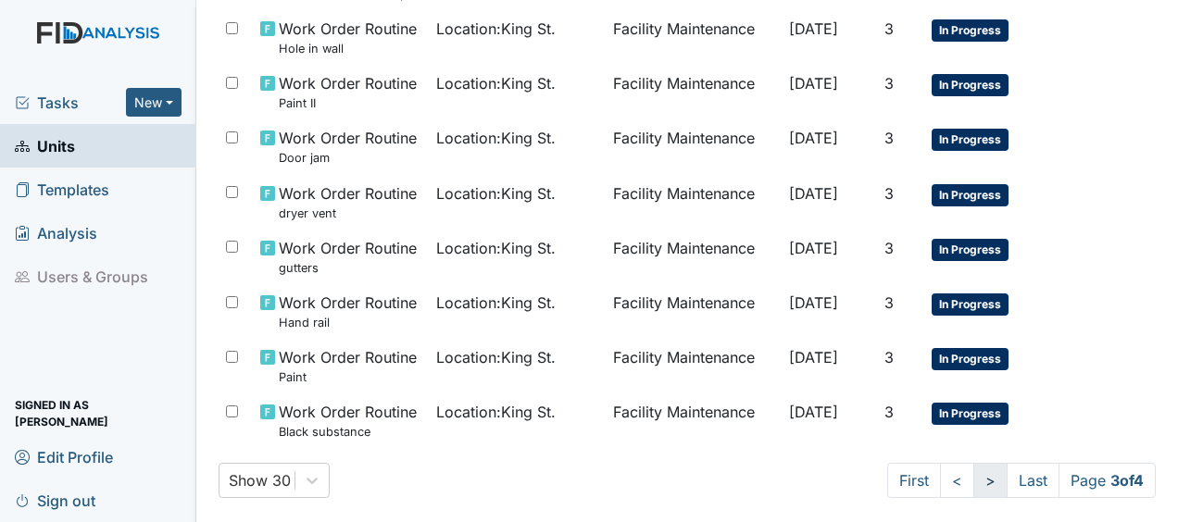
scroll to position [1421, 0]
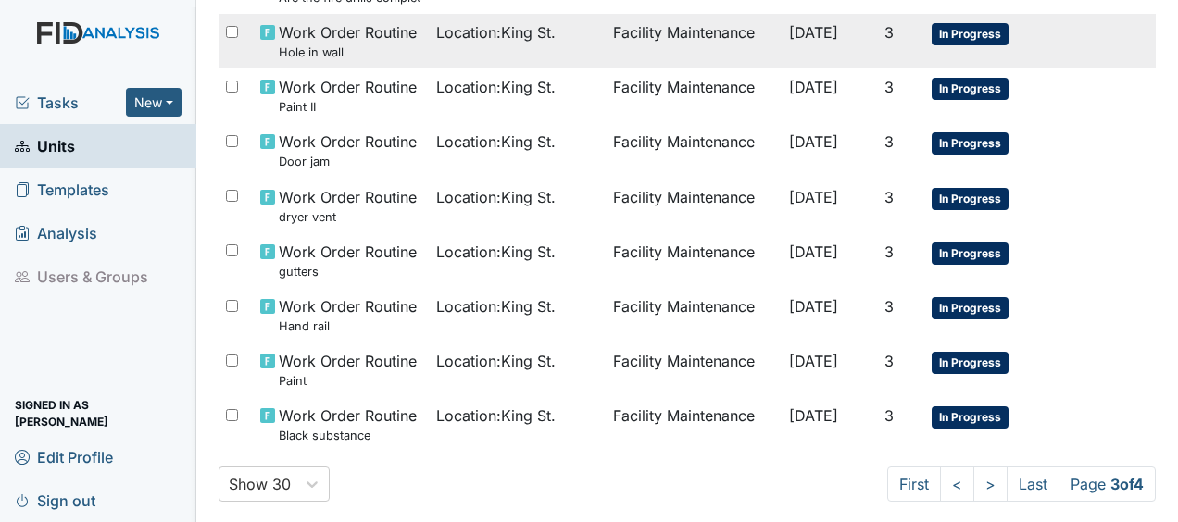
click at [511, 39] on span "Location : King St." at bounding box center [495, 32] width 119 height 22
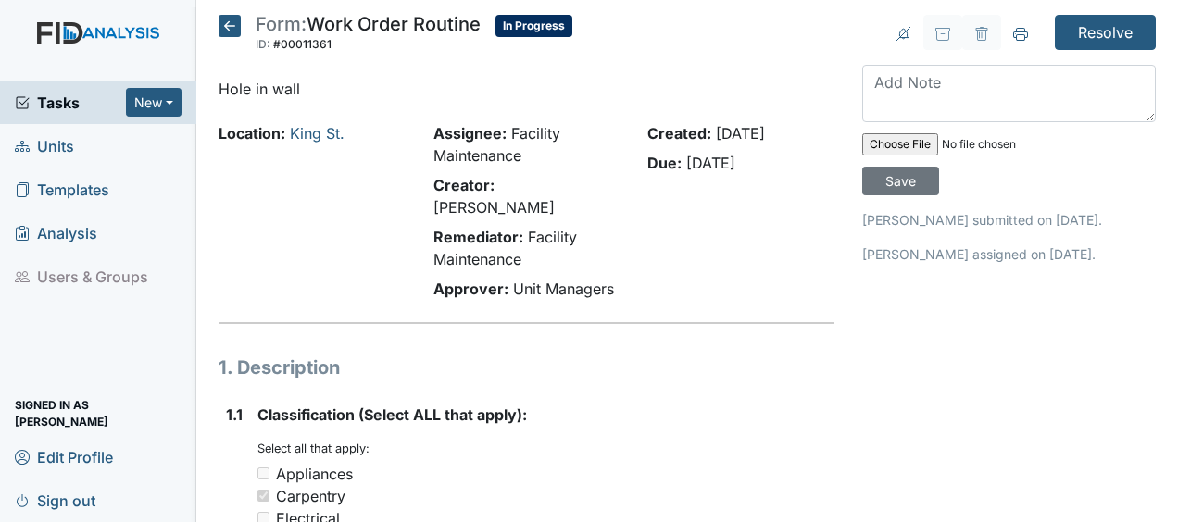
click at [232, 24] on icon at bounding box center [230, 26] width 22 height 22
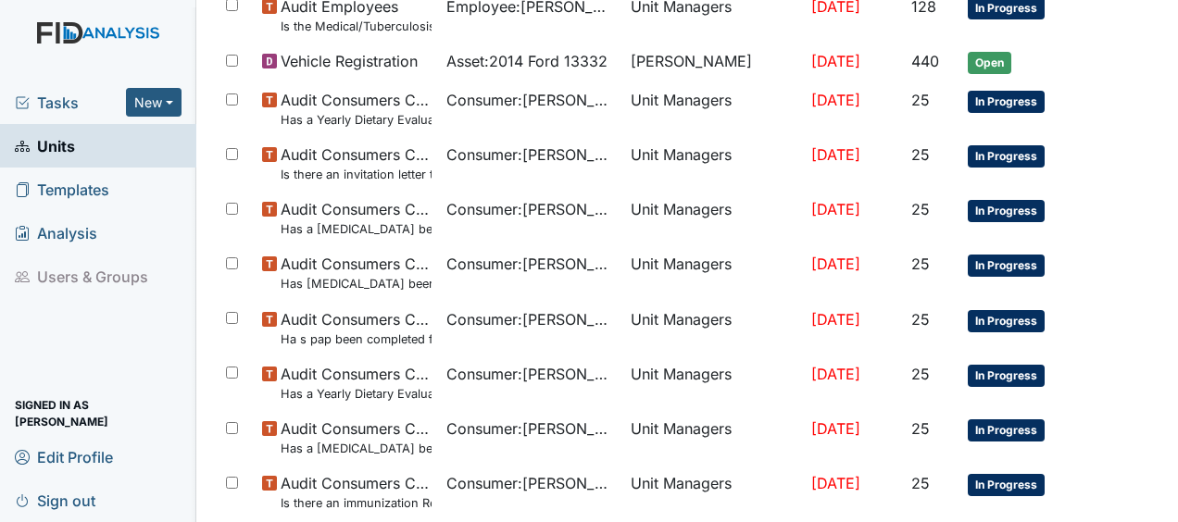
scroll to position [1443, 0]
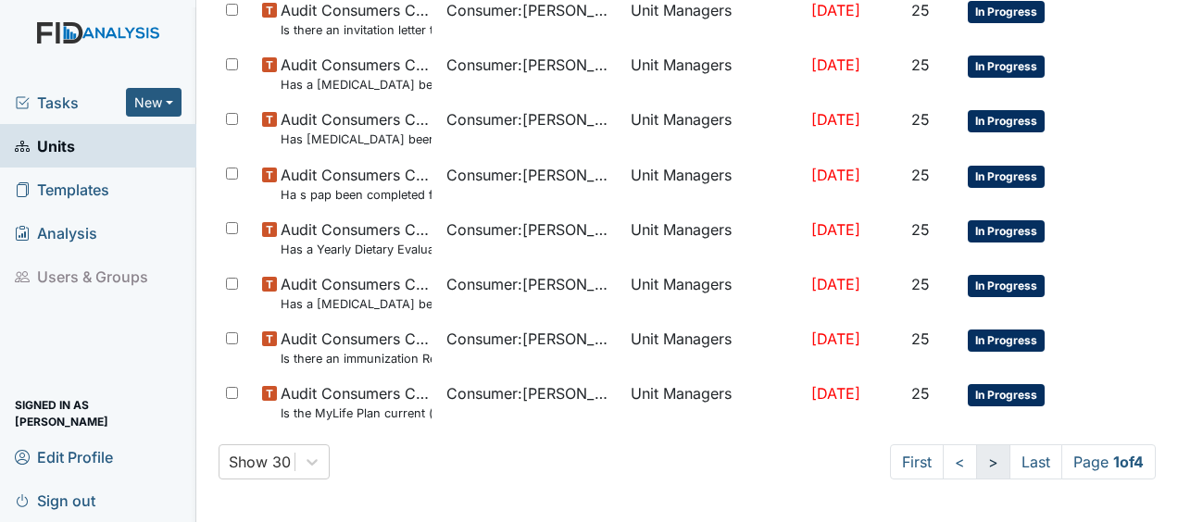
click at [976, 456] on link ">" at bounding box center [993, 462] width 34 height 35
click at [973, 456] on link ">" at bounding box center [990, 462] width 34 height 35
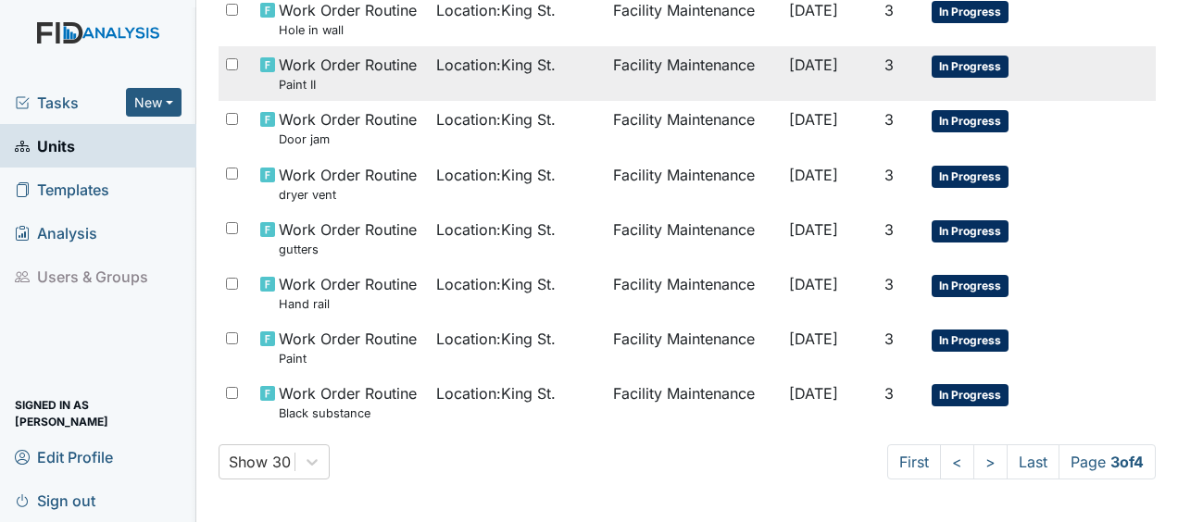
click at [578, 58] on td "Location : King St." at bounding box center [517, 73] width 176 height 55
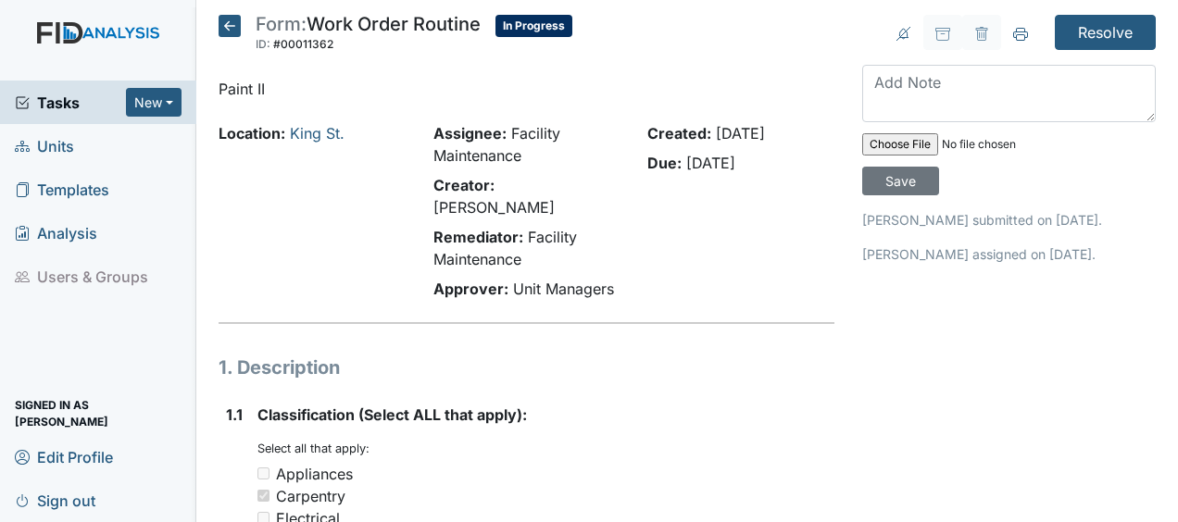
click at [232, 23] on icon at bounding box center [230, 26] width 22 height 22
